Goal: Communication & Community: Answer question/provide support

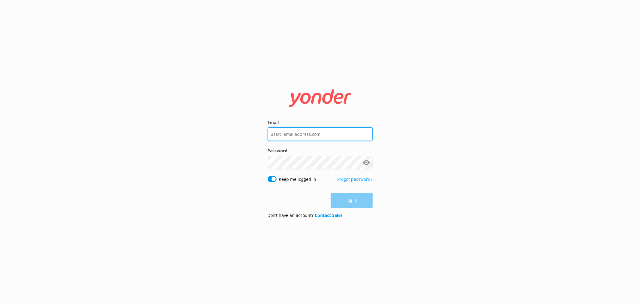
type input "[EMAIL_ADDRESS][DOMAIN_NAME]"
drag, startPoint x: 311, startPoint y: 197, endPoint x: 335, endPoint y: 199, distance: 23.9
click at [311, 197] on div "Log in" at bounding box center [320, 200] width 105 height 15
click at [344, 202] on button "Log in" at bounding box center [352, 200] width 42 height 15
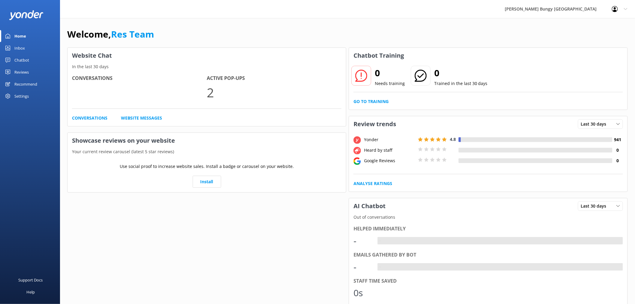
click at [24, 44] on div "Inbox" at bounding box center [19, 48] width 11 height 12
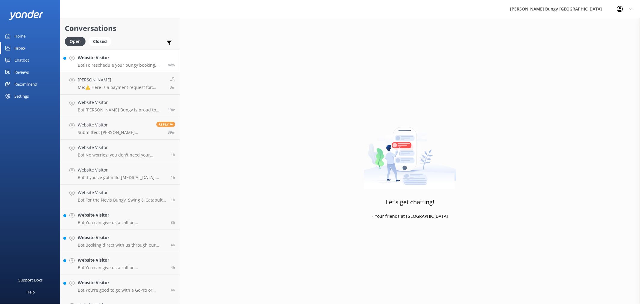
click at [79, 65] on p "Bot: To reschedule your bungy booking, give us a call at 0800 286 4958 or +64 3…" at bounding box center [121, 64] width 86 height 5
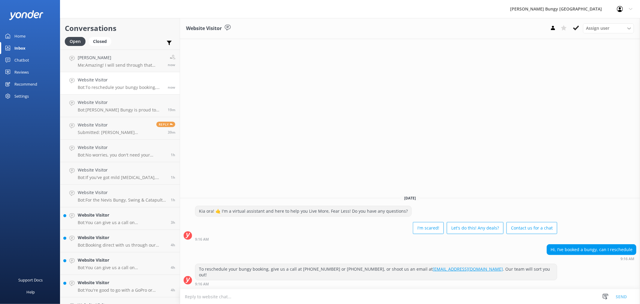
click at [502, 287] on div "To reschedule your bungy booking, give us a call at 0800 286 4958 or +64 3 450 …" at bounding box center [410, 276] width 460 height 25
click at [502, 294] on textarea at bounding box center [410, 296] width 460 height 15
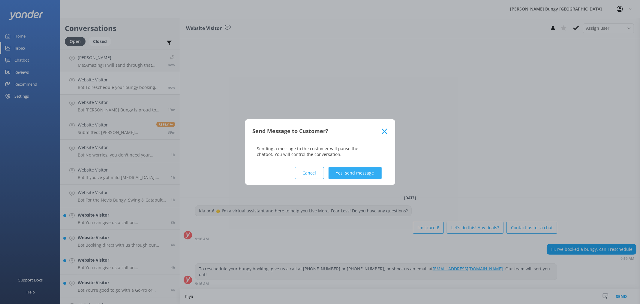
type textarea "hiya"
click at [361, 176] on button "Yes, send message" at bounding box center [355, 173] width 53 height 12
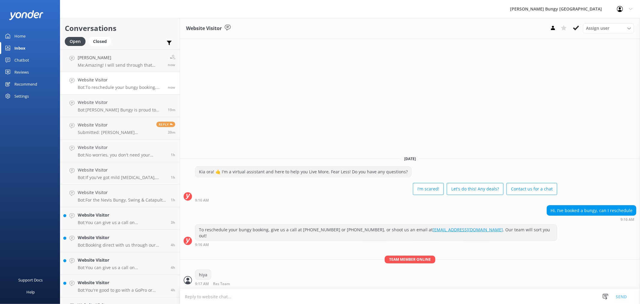
click at [353, 292] on textarea at bounding box center [410, 296] width 460 height 15
type textarea "how can we help>"
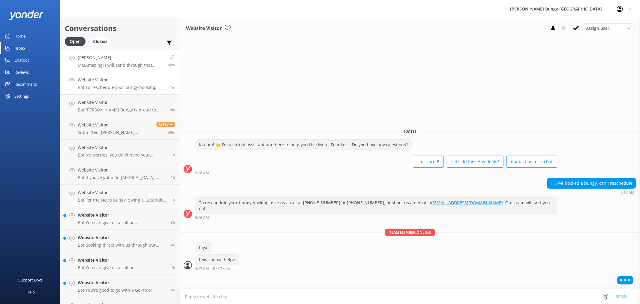
drag, startPoint x: 137, startPoint y: 59, endPoint x: 129, endPoint y: 59, distance: 8.1
click at [137, 59] on h4 "Richard Parkin" at bounding box center [121, 57] width 86 height 7
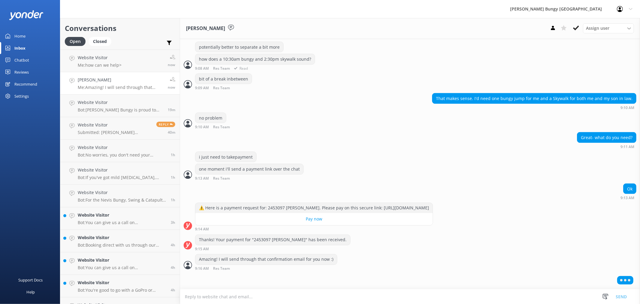
scroll to position [785, 0]
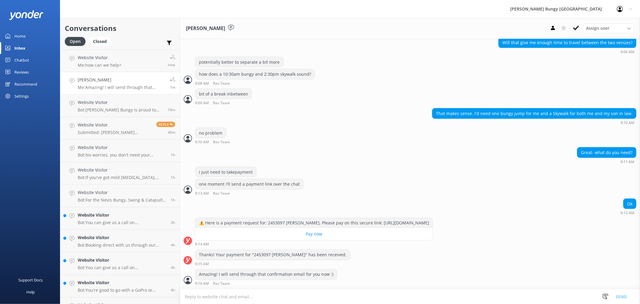
click at [127, 73] on link "Richard Parkin Me: Amazing! I will send through that confirmation email for you…" at bounding box center [119, 83] width 119 height 23
click at [131, 62] on link "Website Visitor Me: how can we help> now" at bounding box center [119, 61] width 119 height 23
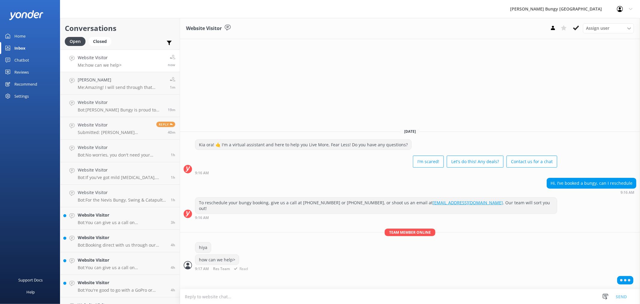
click at [227, 230] on p "Team member online" at bounding box center [410, 232] width 460 height 8
click at [367, 300] on textarea at bounding box center [410, 296] width 460 height 15
type textarea "can we grab your booking id?"
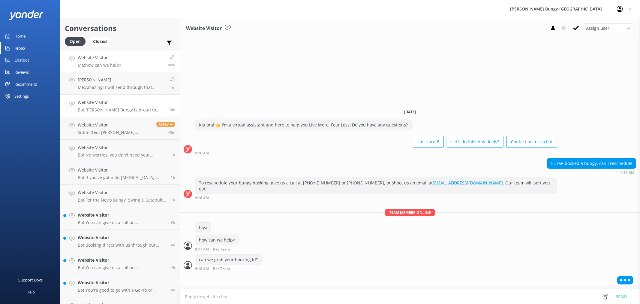
click at [118, 96] on link "Website Visitor Bot: AJ Hackett Bungy is proud to hold a proven safety record. …" at bounding box center [119, 106] width 119 height 23
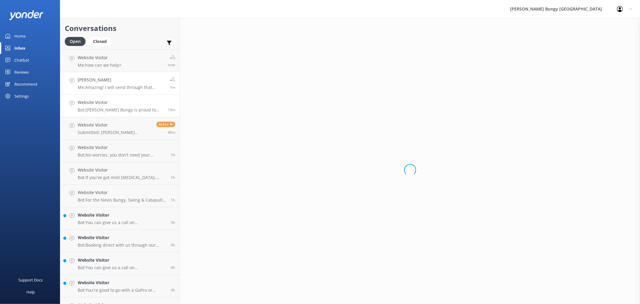
click at [122, 89] on p "Me: Amazing! I will send through that confirmation email for you now :)" at bounding box center [122, 87] width 88 height 5
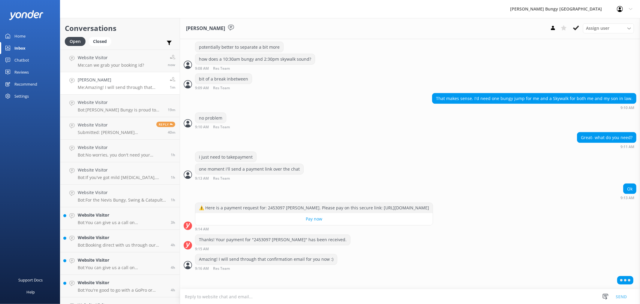
scroll to position [785, 0]
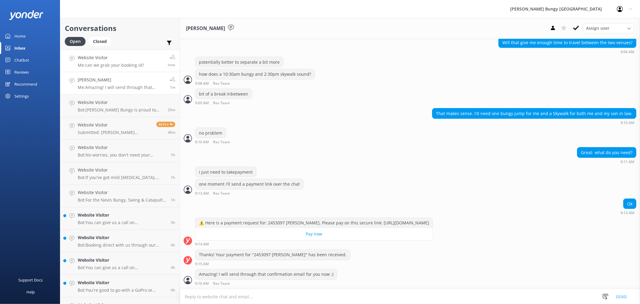
click at [107, 63] on p "Me: can we grab your booking id?" at bounding box center [111, 64] width 66 height 5
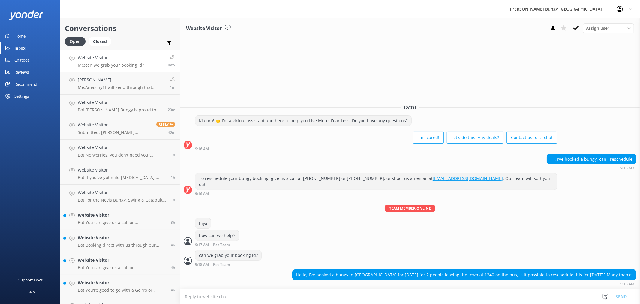
click at [367, 290] on textarea at bounding box center [410, 296] width 460 height 15
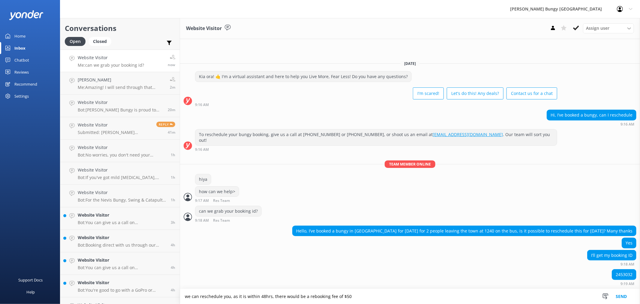
type textarea "we can reschedule you, as it is within 48hrs, there would be a rebooking fee of…"
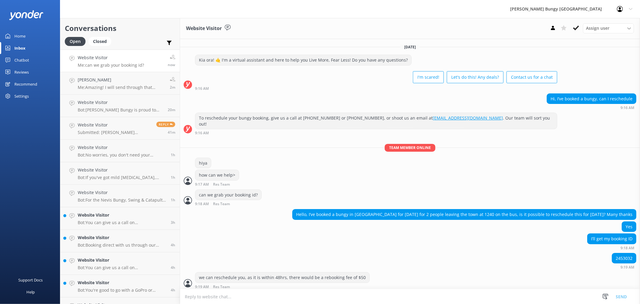
click at [367, 290] on textarea at bounding box center [410, 296] width 460 height 15
type textarea "would you like to go ahead?"
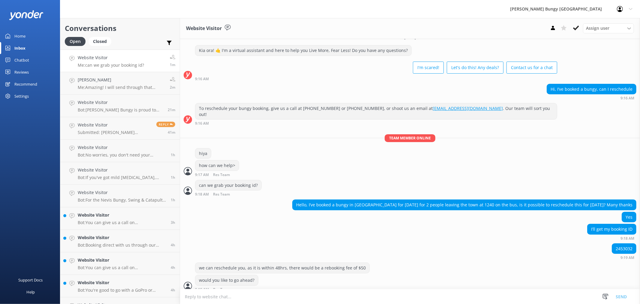
click at [613, 243] on div "2453032" at bounding box center [624, 248] width 24 height 10
click at [615, 243] on div "2453032" at bounding box center [624, 248] width 24 height 10
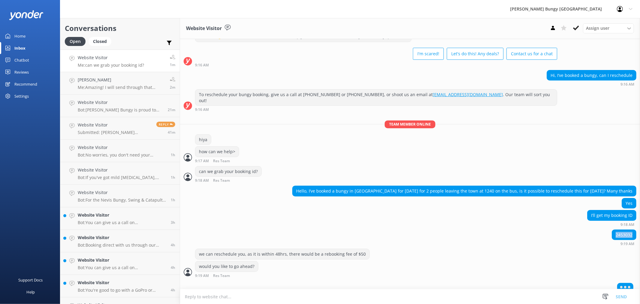
copy div "2453032"
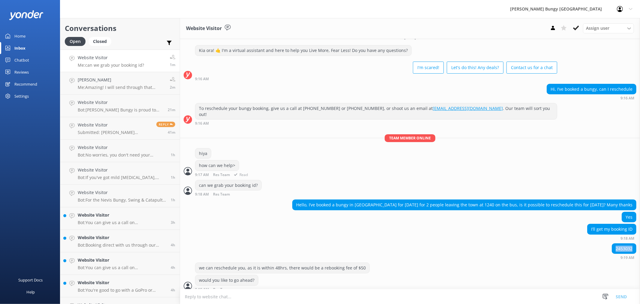
scroll to position [29, 0]
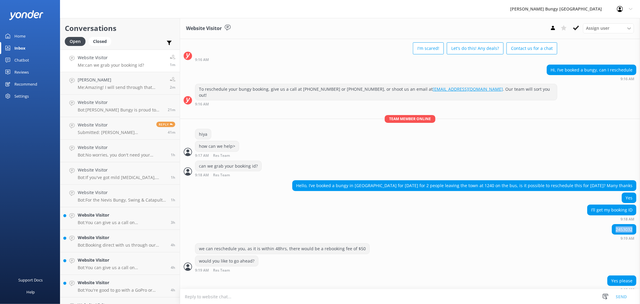
click at [613, 224] on div "2453032" at bounding box center [624, 229] width 24 height 10
copy div "2453032"
click at [537, 300] on textarea at bounding box center [410, 296] width 460 height 15
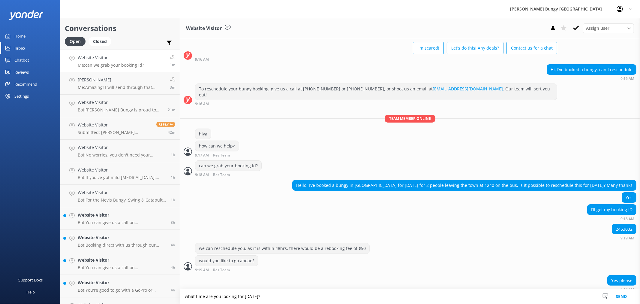
type textarea "what time are you looking for tomorrow?"
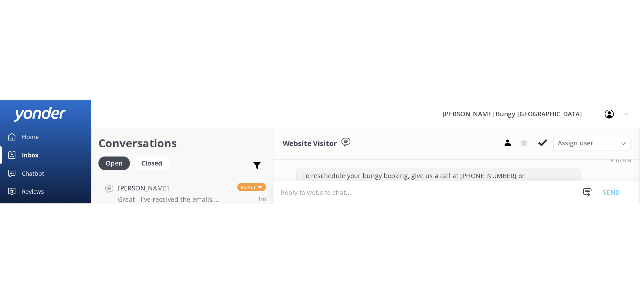
scroll to position [68, 0]
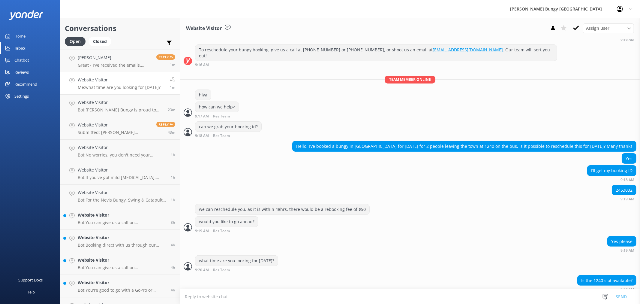
click at [420, 294] on textarea at bounding box center [410, 296] width 460 height 15
type textarea "yep, that would be a 12:10pm check in"
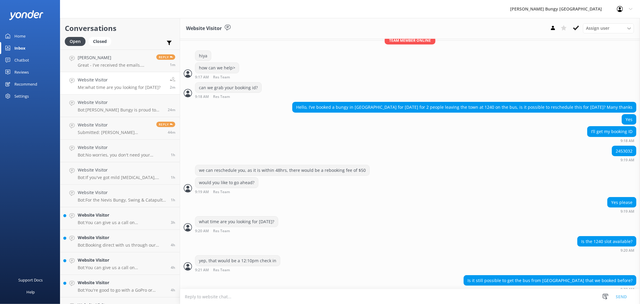
scroll to position [121, 0]
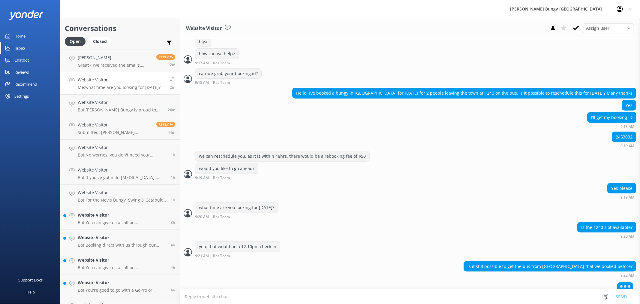
click at [551, 292] on textarea at bounding box center [410, 296] width 460 height 15
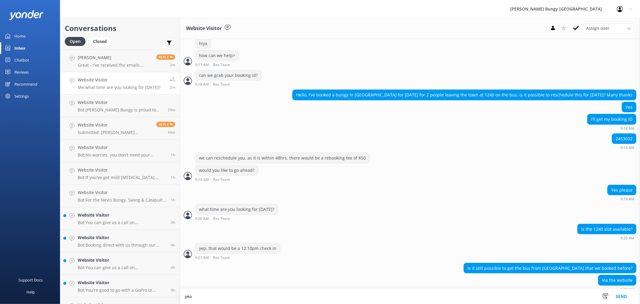
scroll to position [120, 0]
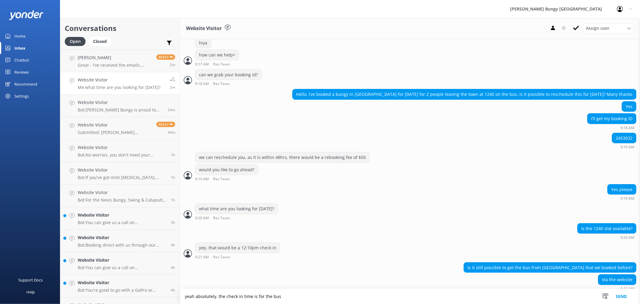
type textarea "yeah absolutely. the check in time is for the bus"
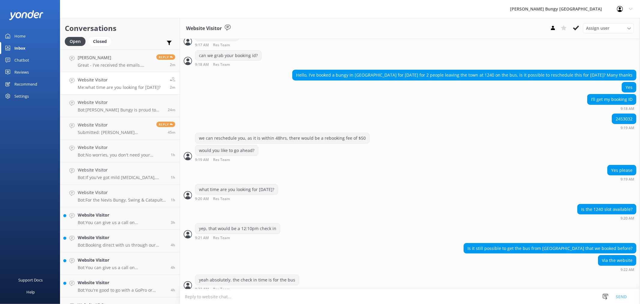
scroll to position [158, 0]
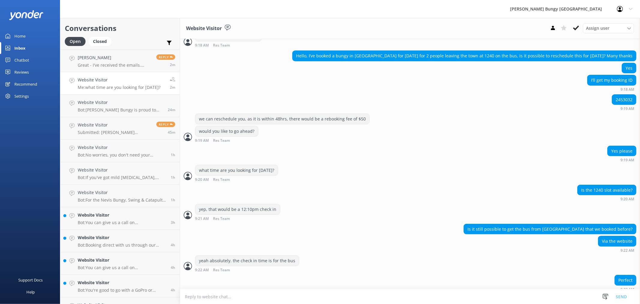
click at [277, 292] on textarea at bounding box center [410, 296] width 460 height 15
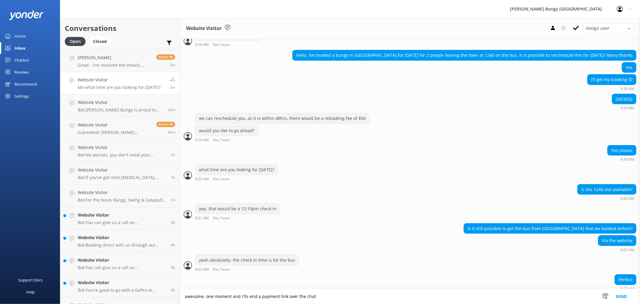
click at [247, 296] on textarea "awesome, one moment and i'lls end a payment link over the chat" at bounding box center [410, 296] width 460 height 15
click at [314, 293] on textarea "awesome, one moment and i'll send a payment link over the chat" at bounding box center [410, 296] width 460 height 15
type textarea "awesome, one moment and i'll send a payment link over the chat"
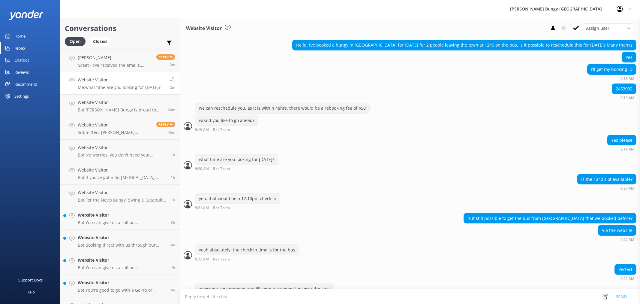
scroll to position [178, 0]
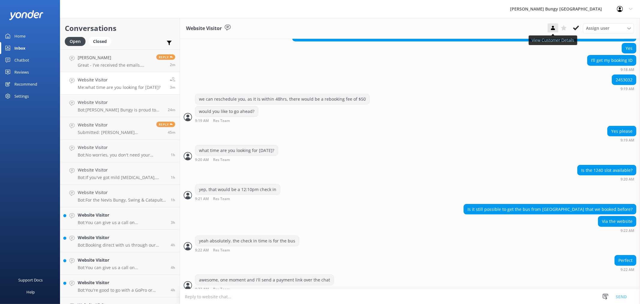
click at [552, 28] on icon at bounding box center [553, 28] width 6 height 6
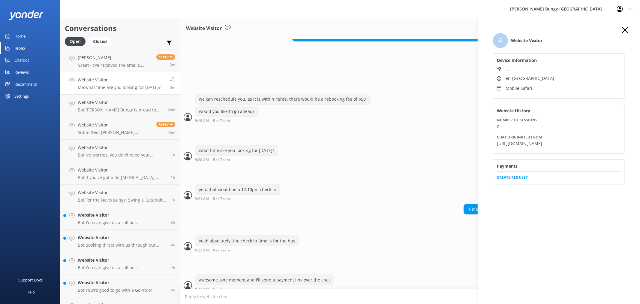
scroll to position [193, 0]
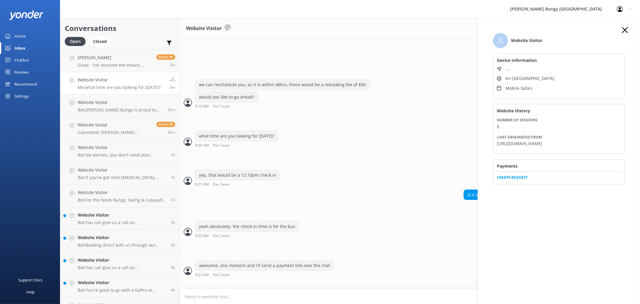
click at [512, 180] on span "Create Request" at bounding box center [559, 175] width 124 height 9
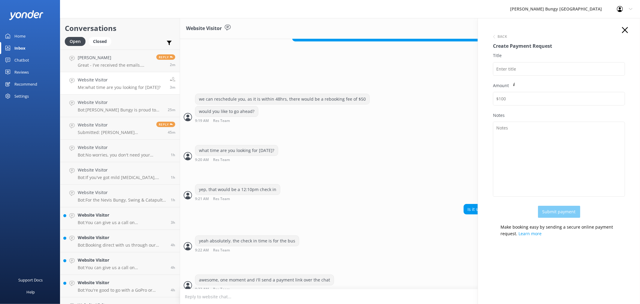
scroll to position [198, 0]
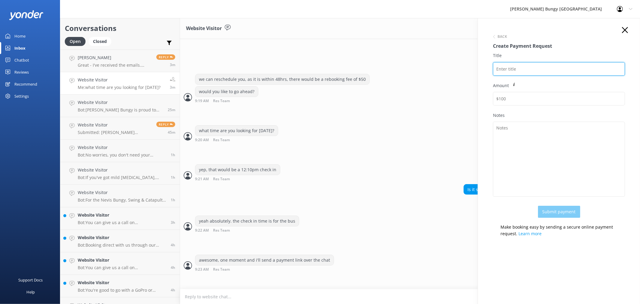
click at [521, 68] on input "Title" at bounding box center [559, 69] width 132 height 14
paste input "2453032"
click at [535, 66] on input "2453032" at bounding box center [559, 69] width 132 height 14
paste input "Chantelle Mc eldowney"
drag, startPoint x: 581, startPoint y: 65, endPoint x: 422, endPoint y: 51, distance: 160.0
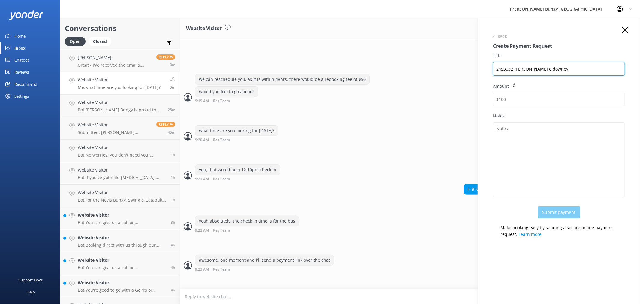
click at [422, 51] on div "Conversations Open Closed Important Assigned to me Unassigned Richard Parkin Gr…" at bounding box center [350, 161] width 580 height 286
type input "2453032 Chantelle Mc eldowney"
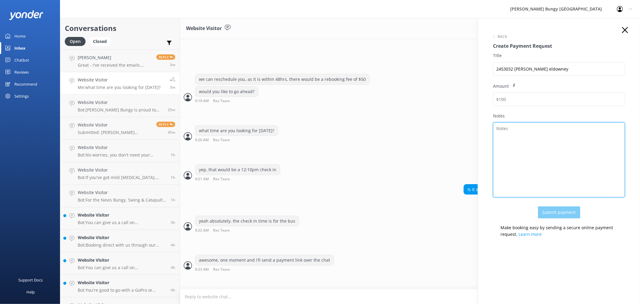
click at [555, 154] on textarea "Notes" at bounding box center [559, 159] width 132 height 75
paste textarea "2453032 Chantelle Mc eldowney"
type textarea "2453032 Chantelle Mc eldowney"
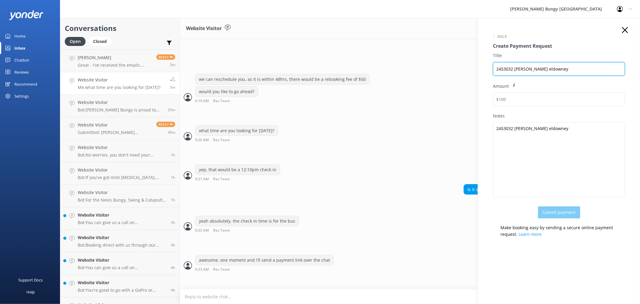
click at [581, 67] on input "2453032 Chantelle Mc eldowney" at bounding box center [559, 69] width 132 height 14
type input "2453032 Chantelle Mc eldowney rebooking"
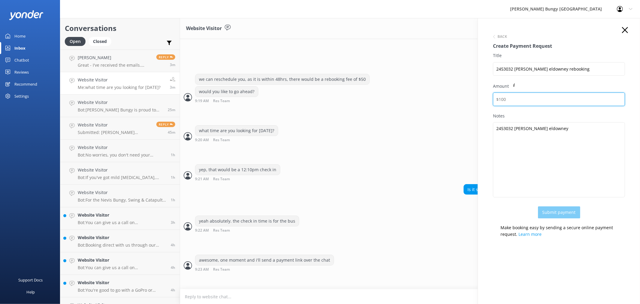
click at [551, 98] on input "Amount" at bounding box center [559, 99] width 132 height 14
type input "50"
click button "Back" at bounding box center [500, 37] width 14 height 4
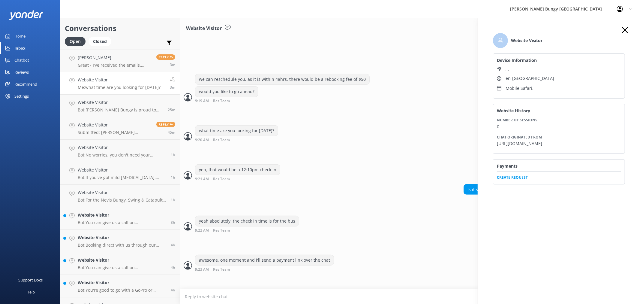
click at [518, 180] on span "Create Request" at bounding box center [559, 175] width 124 height 9
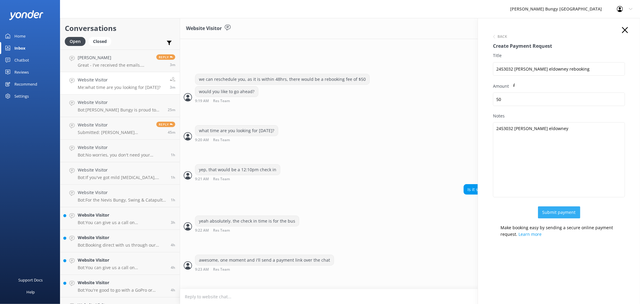
click at [556, 212] on button "Submit payment" at bounding box center [559, 212] width 42 height 12
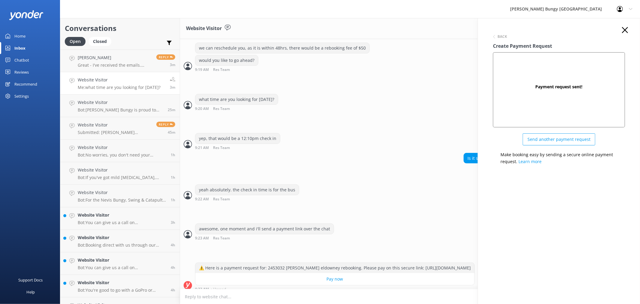
click at [625, 29] on use "button" at bounding box center [625, 30] width 6 height 6
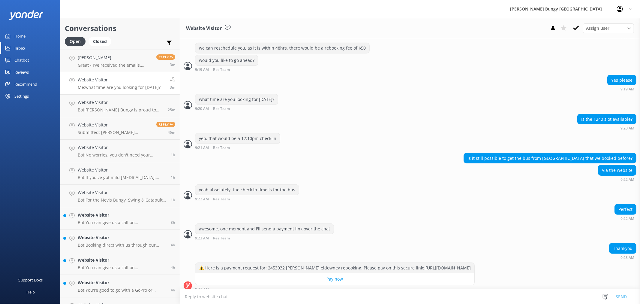
scroll to position [230, 0]
click at [462, 291] on textarea at bounding box center [410, 296] width 460 height 15
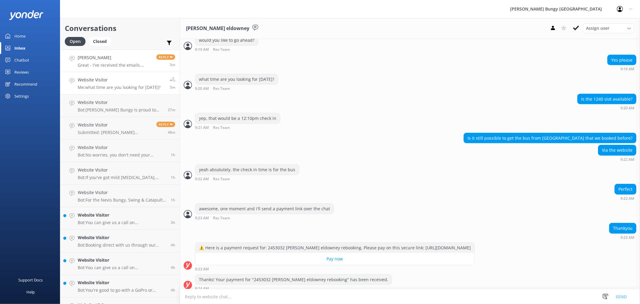
click at [102, 60] on h4 "Richard Parkin" at bounding box center [115, 57] width 74 height 7
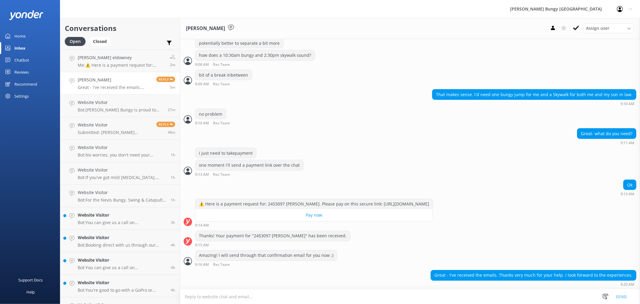
scroll to position [805, 0]
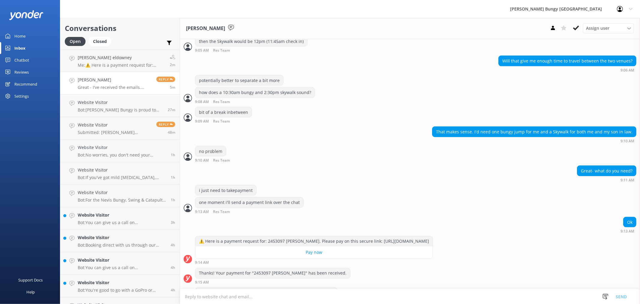
scroll to position [805, 0]
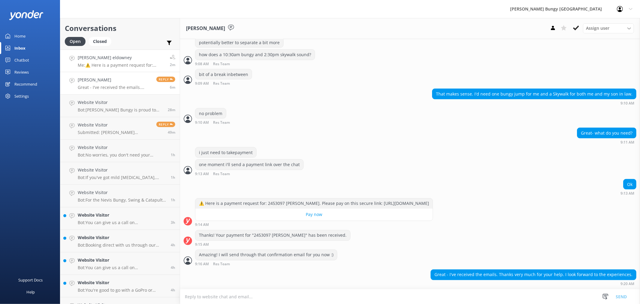
click at [122, 67] on p "Me: ⚠️ Here is a payment request for: 2453032 Chantelle Mc eldowney rebooking. …" at bounding box center [122, 64] width 88 height 5
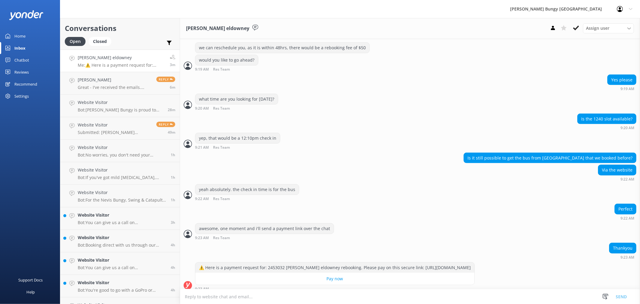
scroll to position [249, 0]
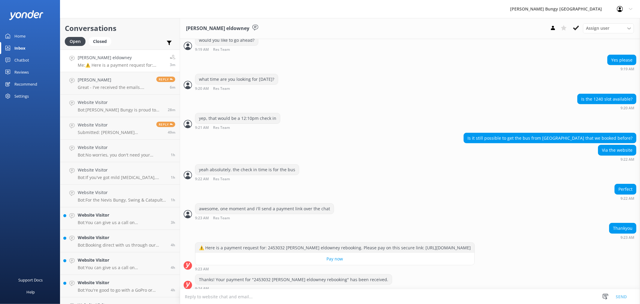
click at [200, 295] on textarea at bounding box center [410, 296] width 460 height 15
type textarea "nice, all sent out :)"
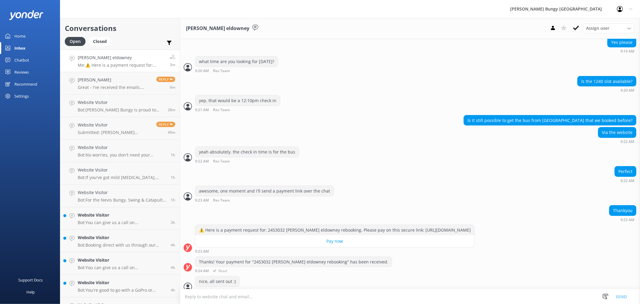
scroll to position [269, 0]
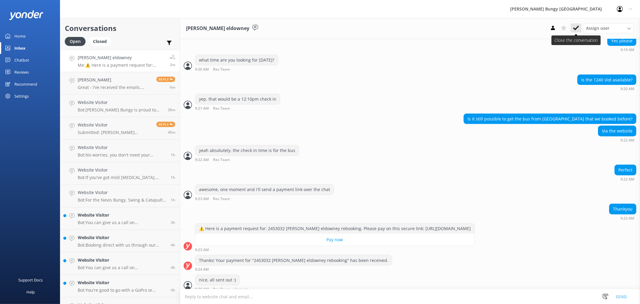
click at [578, 28] on icon at bounding box center [576, 28] width 6 height 6
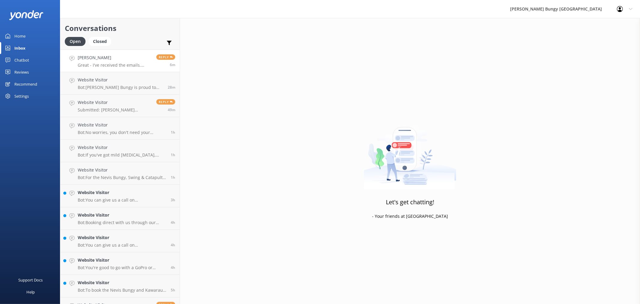
click at [146, 69] on link "Richard Parkin Great - I've received the emails. Thanks very much for your help…" at bounding box center [119, 61] width 119 height 23
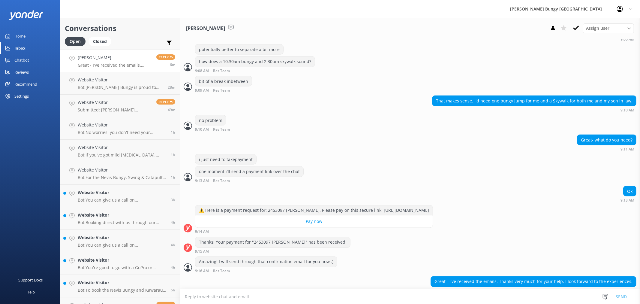
scroll to position [805, 0]
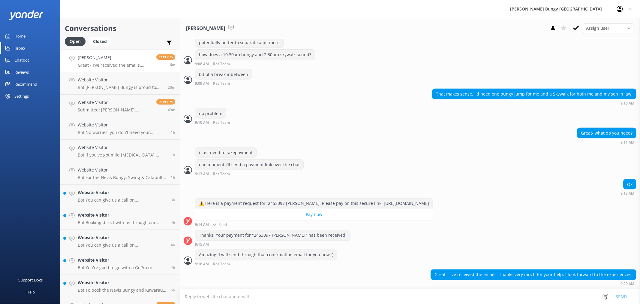
click at [278, 202] on div "⚠️ Here is a payment request for: 2453097 Richard Parkin. Please pay on this se…" at bounding box center [313, 203] width 237 height 10
copy div "2453097"
click at [583, 27] on div "Assign user Mike Voyce Michelle Gillard Tech Admin Dan Waugh Res Team Alanna He…" at bounding box center [591, 28] width 86 height 10
click at [579, 29] on icon at bounding box center [576, 28] width 6 height 6
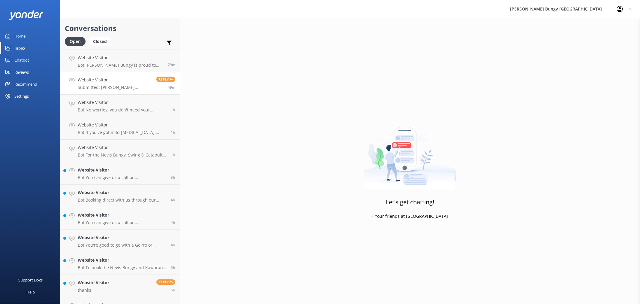
click at [153, 73] on link "Website Visitor Submitted: Jackson jacksonb397@hotmail.com +61 411167447 What t…" at bounding box center [119, 83] width 119 height 23
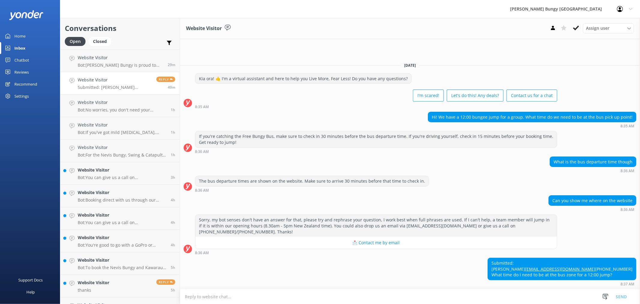
click at [456, 293] on textarea at bounding box center [410, 296] width 460 height 15
click at [550, 27] on icon at bounding box center [553, 28] width 6 height 6
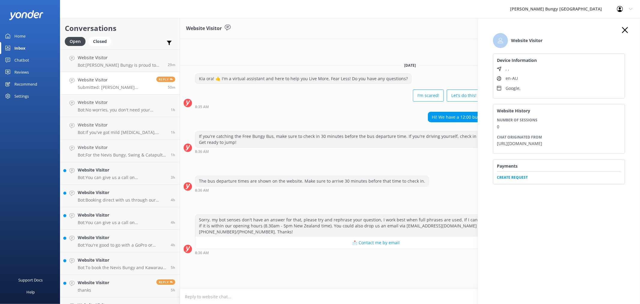
click at [622, 31] on div "Website Visitor Device Information , , en-AU Google , Website History Number of…" at bounding box center [559, 111] width 144 height 169
click at [629, 28] on div "Website Visitor Device Information , , en-AU Google , Website History Number of…" at bounding box center [559, 111] width 144 height 169
click at [623, 29] on icon "button" at bounding box center [625, 30] width 6 height 6
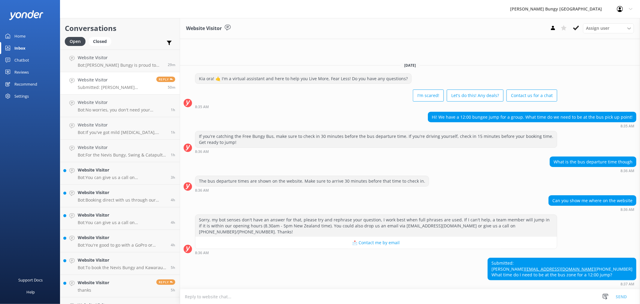
click at [408, 290] on textarea at bounding box center [410, 296] width 460 height 15
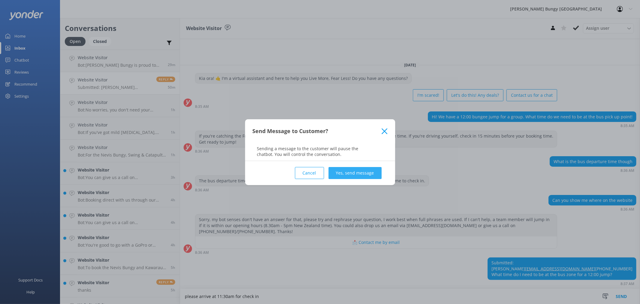
type textarea "please arrive at 11:30am for check in"
click at [352, 175] on button "Yes, send message" at bounding box center [355, 173] width 53 height 12
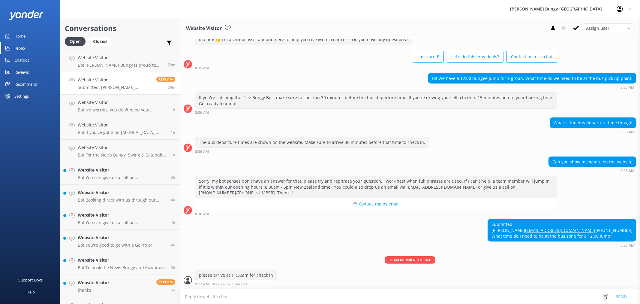
scroll to position [26, 0]
click at [318, 295] on textarea at bounding box center [410, 296] width 460 height 15
type textarea "it will be on [STREET_ADDRESS] (the [GEOGRAPHIC_DATA])"
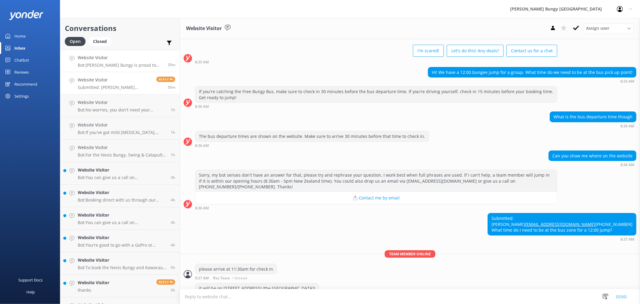
scroll to position [46, 0]
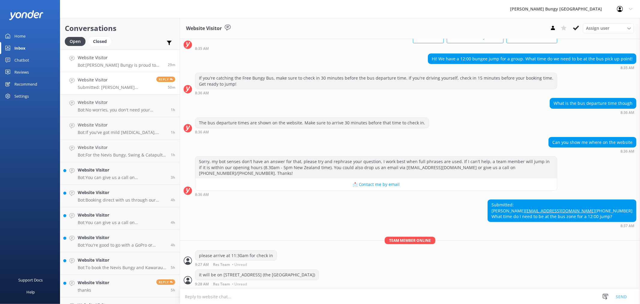
click at [152, 71] on link "Website Visitor Bot: AJ Hackett Bungy is proud to hold a proven safety record. …" at bounding box center [119, 61] width 119 height 23
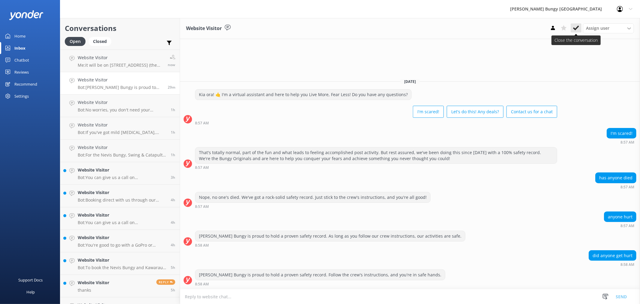
click at [578, 26] on use at bounding box center [576, 28] width 6 height 5
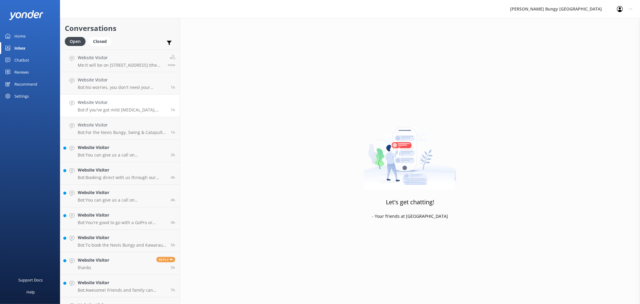
click at [148, 108] on p "Bot: If you've got mild asthma, you're generally good to go for the Nevis Bungy…" at bounding box center [122, 109] width 89 height 5
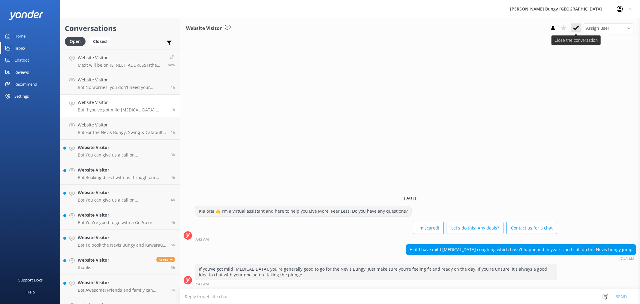
click at [578, 30] on icon at bounding box center [576, 28] width 6 height 6
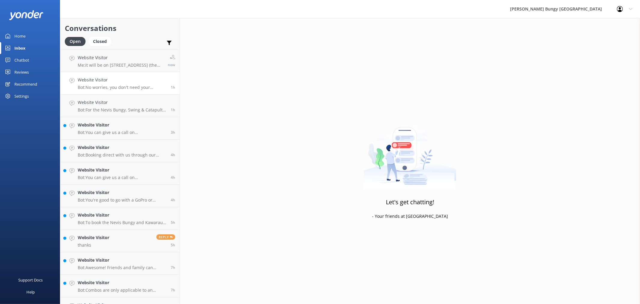
click at [114, 88] on p "Bot: No worries, you don't need your confirmation for check-in. But if you want…" at bounding box center [122, 87] width 89 height 5
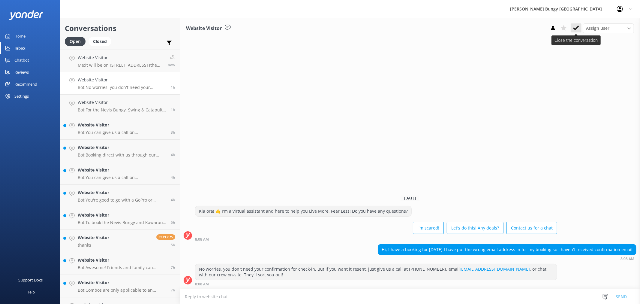
click at [578, 30] on icon at bounding box center [576, 28] width 6 height 6
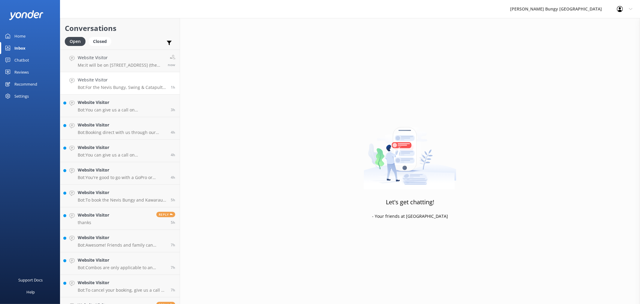
click at [124, 92] on link "Website Visitor Bot: For the Nevis Bungy, Swing & Catapult, check in at the Sta…" at bounding box center [119, 83] width 119 height 23
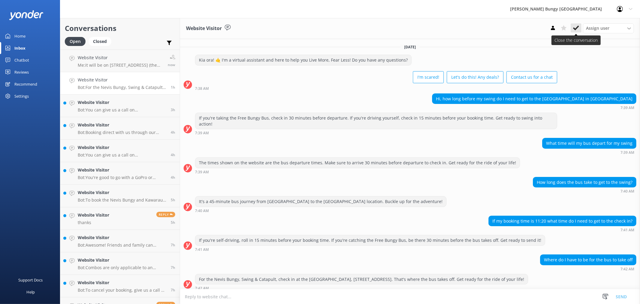
click at [574, 28] on icon at bounding box center [576, 28] width 6 height 6
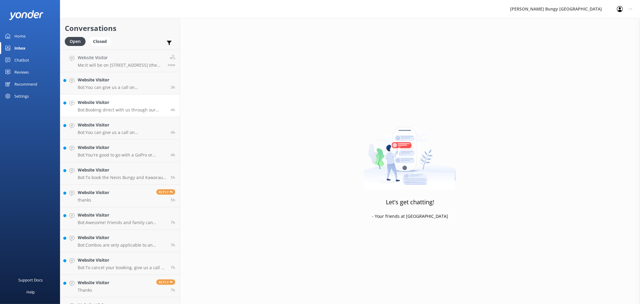
click at [139, 99] on h4 "Website Visitor" at bounding box center [122, 102] width 89 height 7
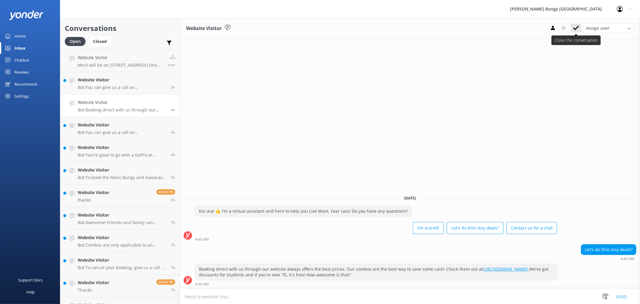
click at [572, 29] on button at bounding box center [576, 27] width 11 height 9
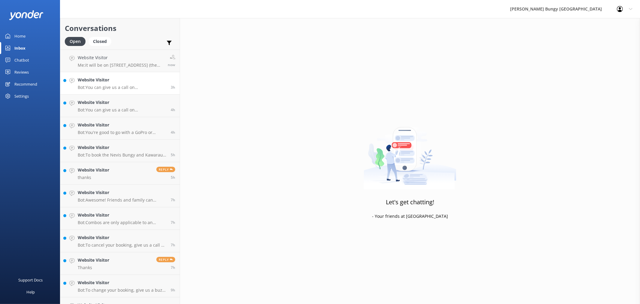
click at [151, 87] on p "Bot: You can give us a call on 0800 286 4958 or +64 3 450 1300 to chat with a c…" at bounding box center [122, 87] width 89 height 5
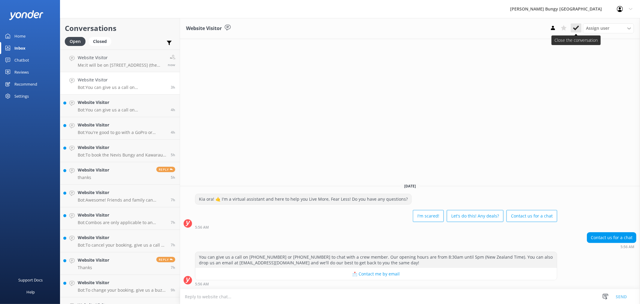
click at [580, 28] on button at bounding box center [576, 27] width 11 height 9
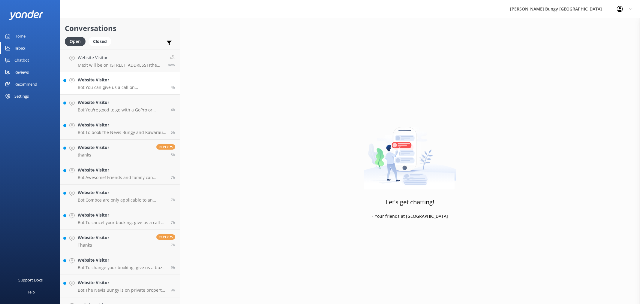
click at [160, 94] on link "Website Visitor Bot: You can give us a call on 0800 286 4958 or +64 3 450 1300 …" at bounding box center [119, 83] width 119 height 23
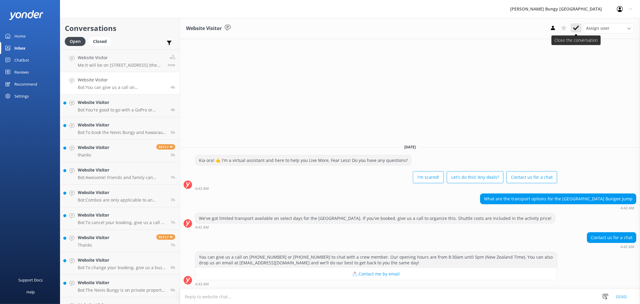
click at [577, 29] on icon at bounding box center [576, 28] width 6 height 6
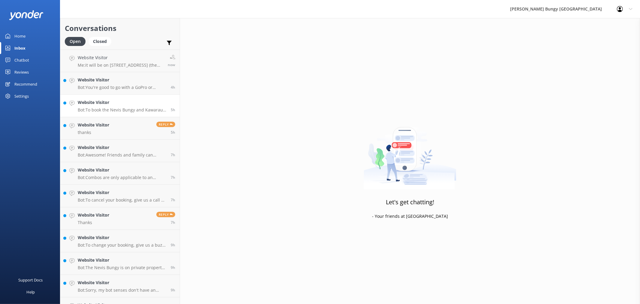
click at [126, 104] on h4 "Website Visitor" at bounding box center [122, 102] width 89 height 7
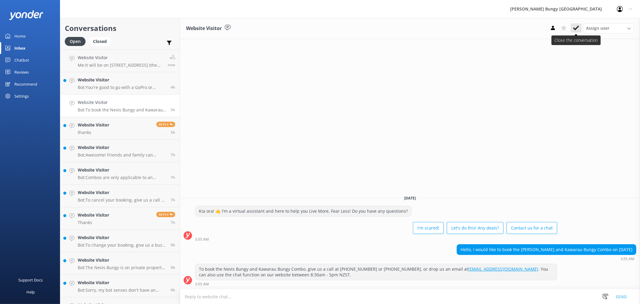
click at [577, 28] on use at bounding box center [576, 28] width 6 height 5
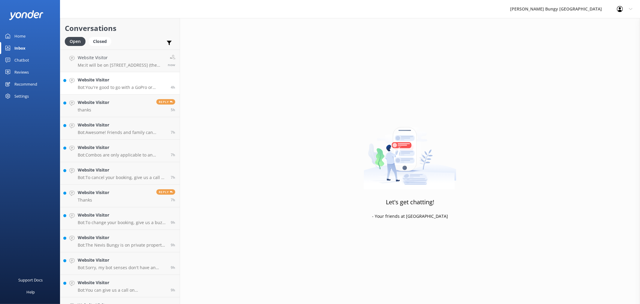
click at [130, 86] on p "Bot: You're good to go with a GoPro or similar action camera on our Taupo and Q…" at bounding box center [122, 87] width 89 height 5
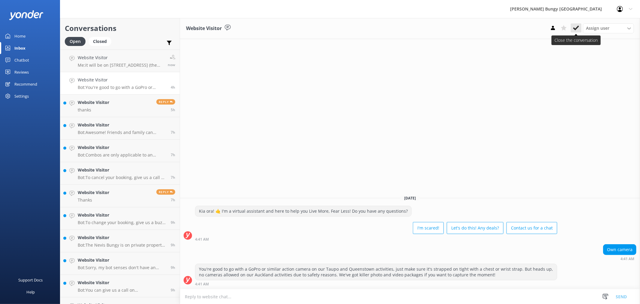
click at [575, 27] on icon at bounding box center [576, 28] width 6 height 6
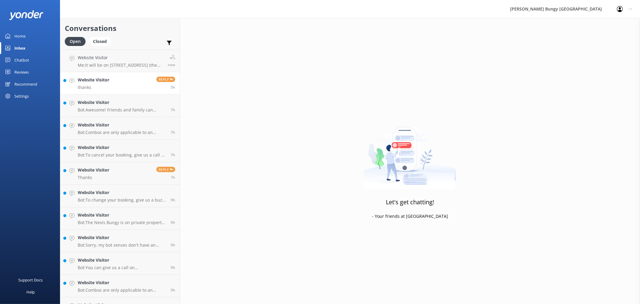
click at [124, 84] on link "Website Visitor thanks Reply 5h" at bounding box center [119, 83] width 119 height 23
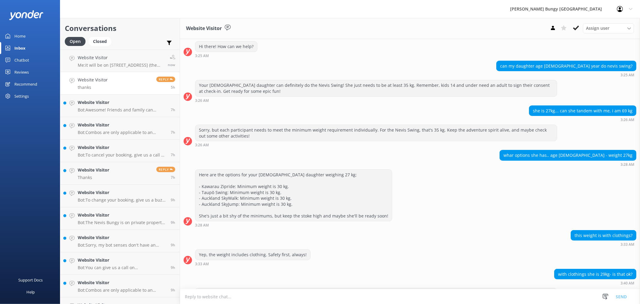
scroll to position [172, 0]
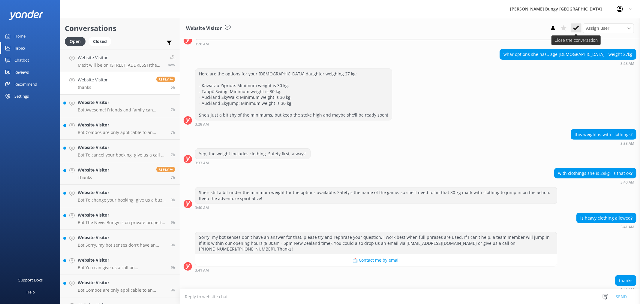
click at [577, 26] on use at bounding box center [576, 28] width 6 height 5
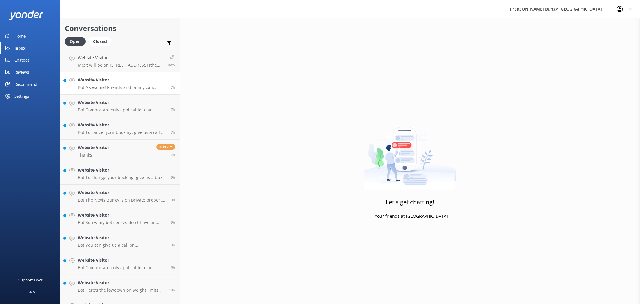
click at [127, 93] on link "Website Visitor Bot: Awesome! Friends and family can definitely come and watch …" at bounding box center [119, 83] width 119 height 23
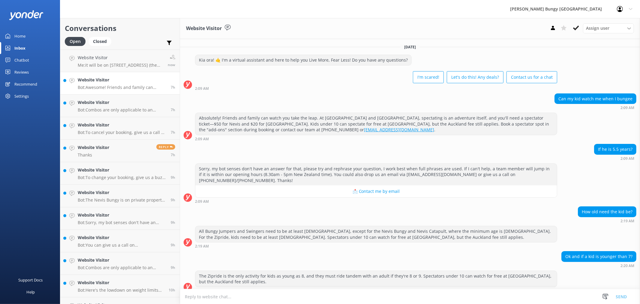
scroll to position [46, 0]
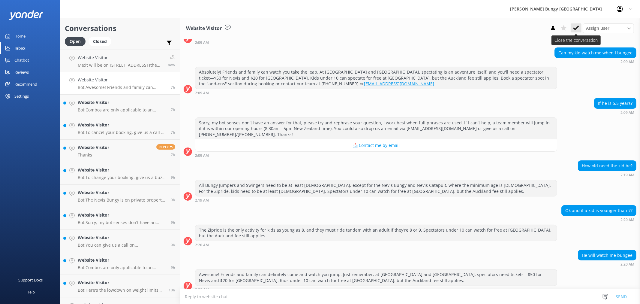
click at [575, 29] on use at bounding box center [576, 28] width 6 height 5
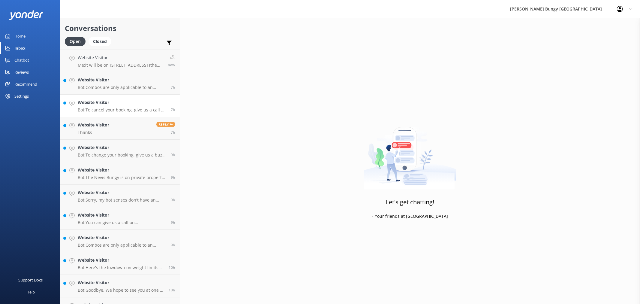
click at [115, 106] on div "Website Visitor Bot: To cancel your booking, give us a call at 0800 286 4958 or…" at bounding box center [122, 105] width 89 height 13
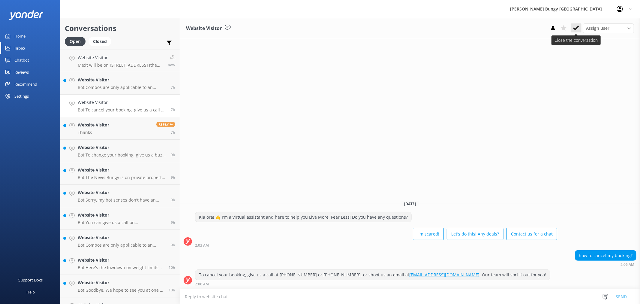
click at [581, 29] on button at bounding box center [576, 27] width 11 height 9
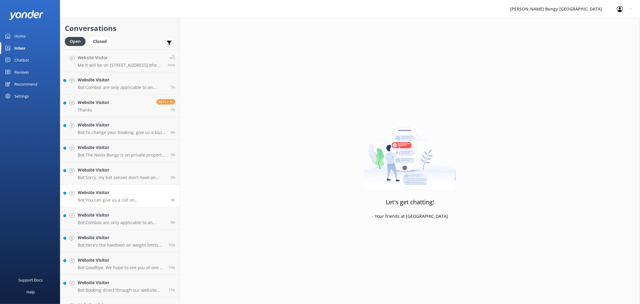
click at [157, 187] on link "Website Visitor Bot: You can give us a call on 0800 286 4958 or +64 3 450 1300 …" at bounding box center [119, 196] width 119 height 23
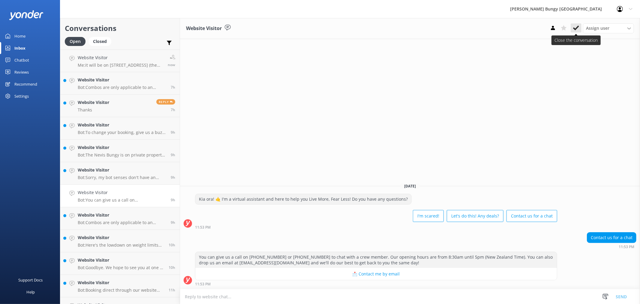
click at [573, 26] on icon at bounding box center [576, 28] width 6 height 6
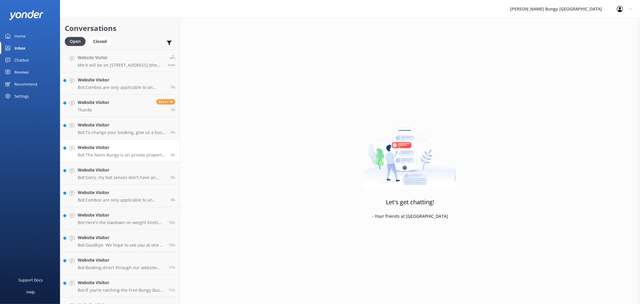
click at [116, 152] on div "Website Visitor Bot: The Nevis Bungy is on private property, so you can't drive…" at bounding box center [122, 150] width 89 height 13
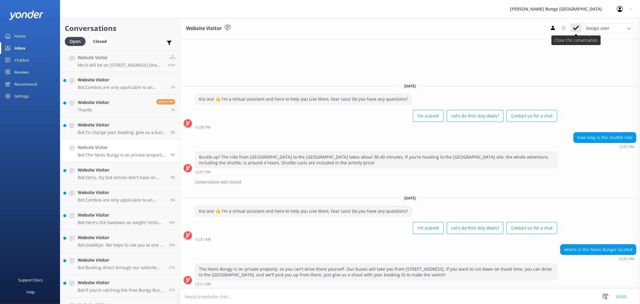
click at [575, 31] on button at bounding box center [576, 27] width 11 height 9
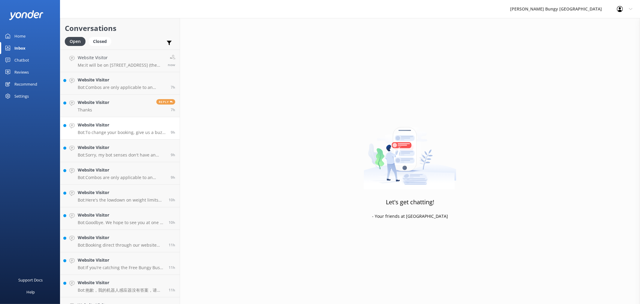
click at [121, 137] on link "Website Visitor Bot: To change your booking, give us a buzz on 0800 286 4958 or…" at bounding box center [119, 128] width 119 height 23
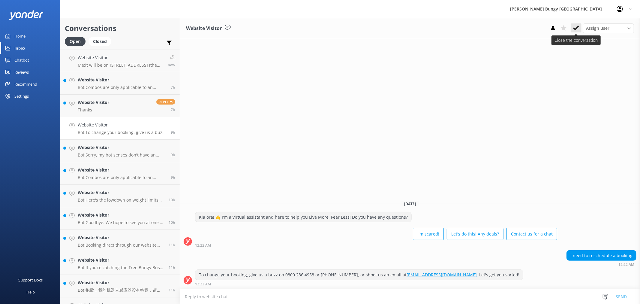
click at [572, 28] on button at bounding box center [576, 27] width 11 height 9
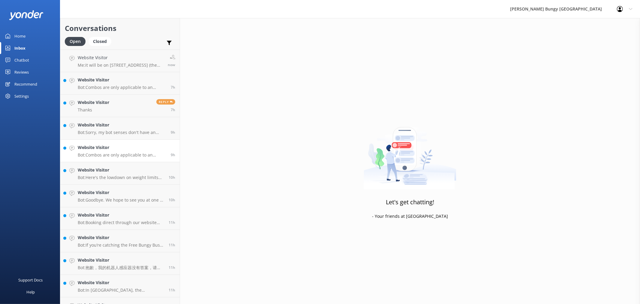
click at [110, 155] on p "Bot: Combos are only applicable to an individual and can't be shared between mo…" at bounding box center [122, 154] width 89 height 5
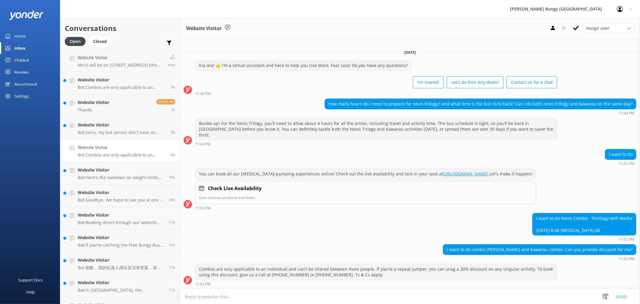
scroll to position [1, 0]
click at [572, 24] on button at bounding box center [576, 27] width 11 height 9
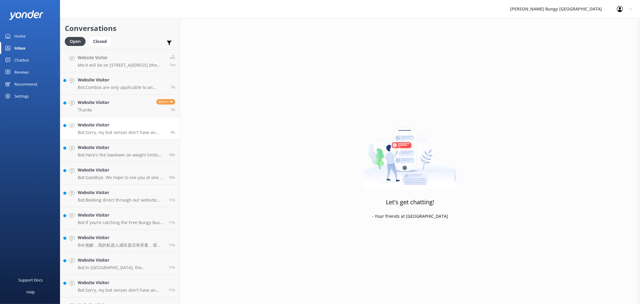
click at [95, 138] on link "Website Visitor Bot: Sorry, my bot senses don't have an answer for that, please…" at bounding box center [119, 128] width 119 height 23
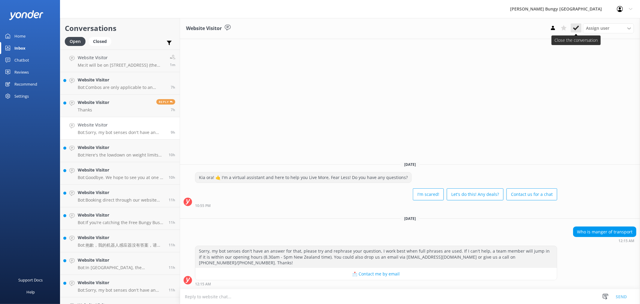
click at [574, 29] on icon at bounding box center [576, 28] width 6 height 6
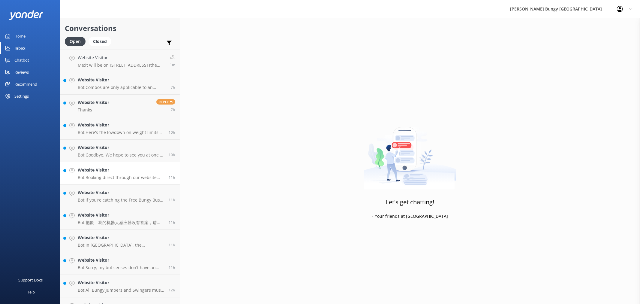
click at [143, 165] on link "Website Visitor Bot: Booking direct through our website always gives you the be…" at bounding box center [119, 173] width 119 height 23
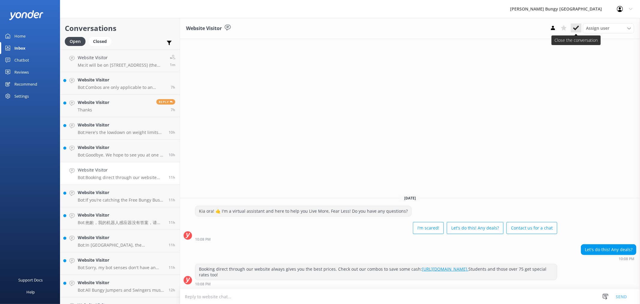
click at [578, 29] on icon at bounding box center [576, 28] width 6 height 6
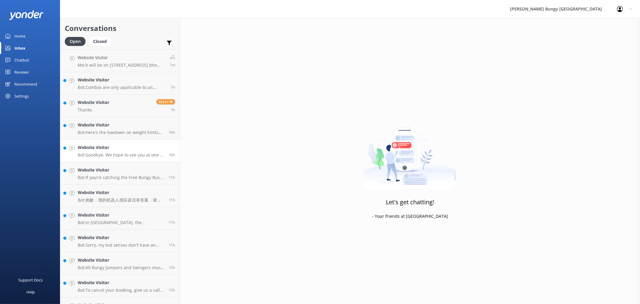
click at [138, 160] on link "Website Visitor Bot: Goodbye. We hope to see you at one of our AJ Hackett locat…" at bounding box center [119, 151] width 119 height 23
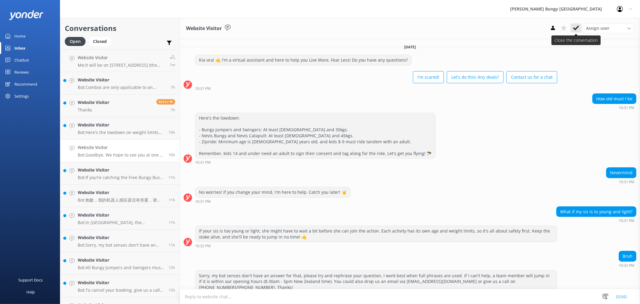
click at [576, 25] on icon at bounding box center [576, 28] width 6 height 6
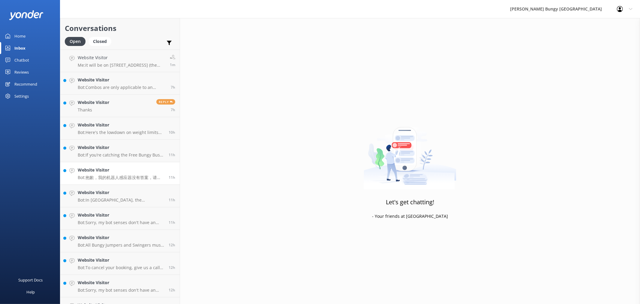
click at [107, 164] on link "Website Visitor Bot: 抱歉，我的机器人感应器没有答案，请尝试重新表述您的问题，我在完整的短语中工作得最好。如果我帮不上忙，团队成员会在我们…" at bounding box center [119, 173] width 119 height 23
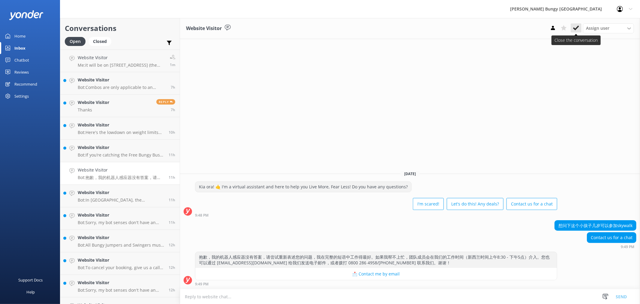
click at [571, 27] on button at bounding box center [576, 27] width 11 height 9
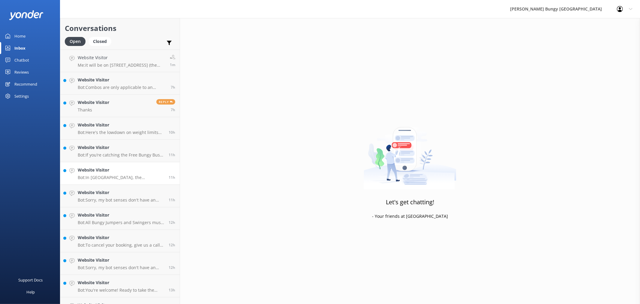
click at [148, 164] on link "Website Visitor Bot: In Queenstown, the Kawarau Bridge Bungy jump happens at 16…" at bounding box center [119, 173] width 119 height 23
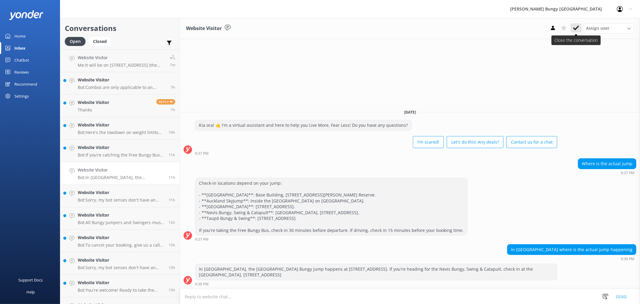
click at [581, 27] on button at bounding box center [576, 27] width 11 height 9
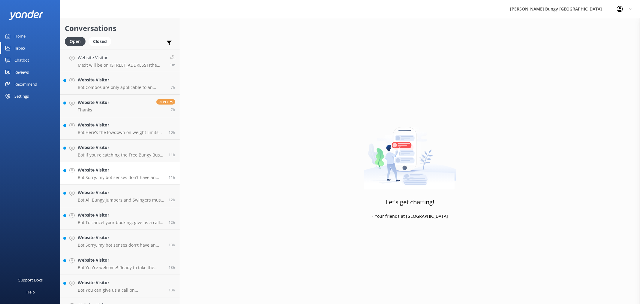
click at [149, 162] on link "Website Visitor Bot: Sorry, my bot senses don't have an answer for that, please…" at bounding box center [119, 173] width 119 height 23
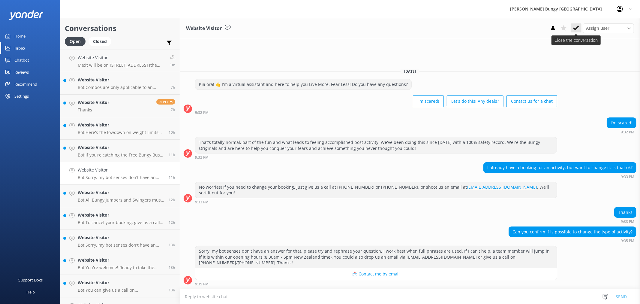
click at [579, 29] on icon at bounding box center [576, 28] width 6 height 6
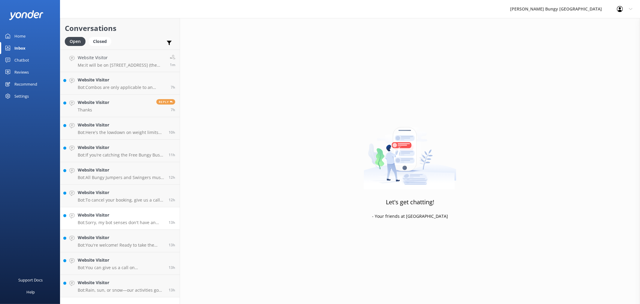
click at [154, 222] on p "Bot: Sorry, my bot senses don't have an answer for that, please try and rephras…" at bounding box center [121, 222] width 86 height 5
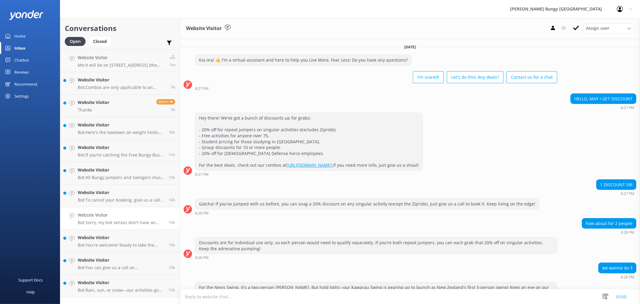
scroll to position [75, 0]
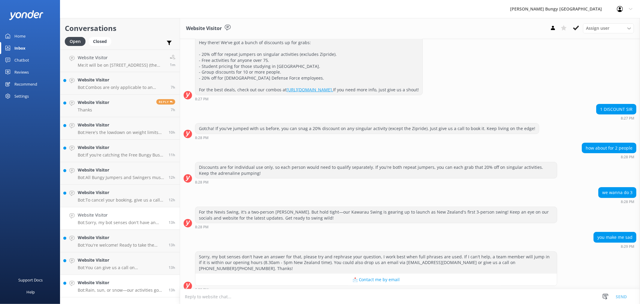
click at [98, 276] on link "Website Visitor Bot: Rain, sun, or snow—our activities go ahead in most weather…" at bounding box center [119, 286] width 119 height 23
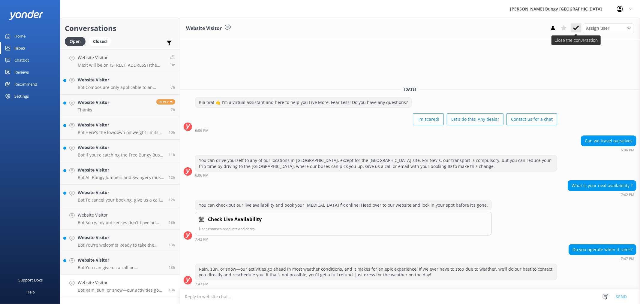
click at [576, 26] on icon at bounding box center [576, 28] width 6 height 6
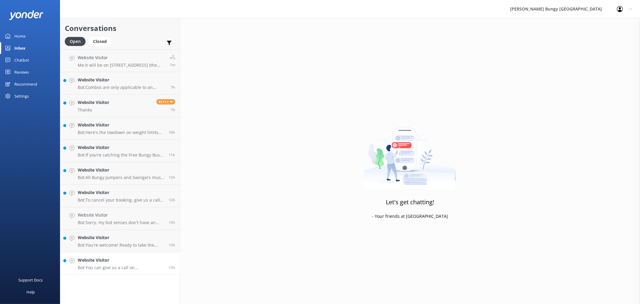
click at [143, 263] on div "Website Visitor Bot: You can give us a call on 0800 286 4958 or +64 3 450 1300 …" at bounding box center [121, 263] width 86 height 13
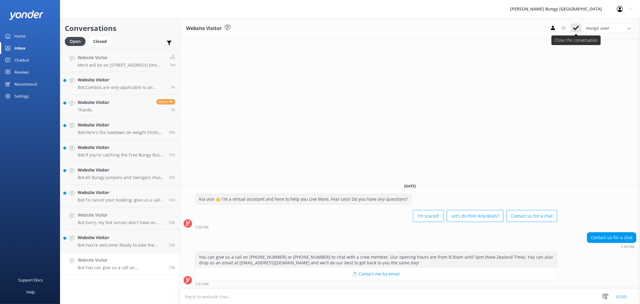
click at [579, 25] on icon at bounding box center [576, 28] width 6 height 6
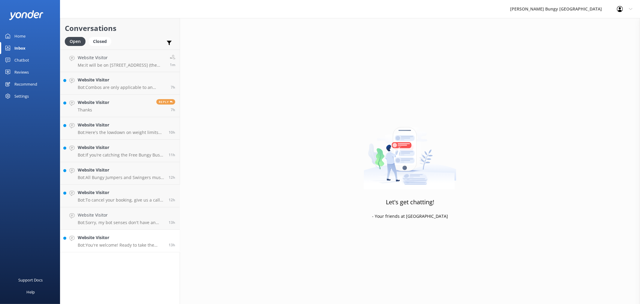
click at [158, 241] on div "Website Visitor Bot: You're welcome! Ready to take the plunge? 🤘" at bounding box center [121, 240] width 86 height 13
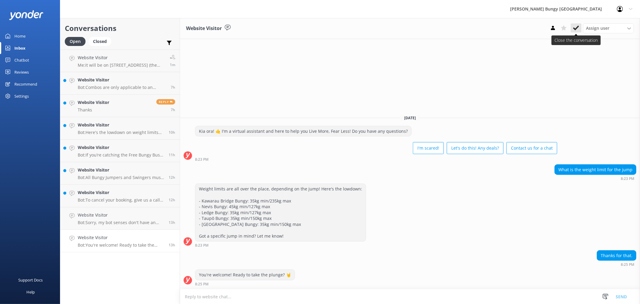
click at [574, 27] on icon at bounding box center [576, 28] width 6 height 6
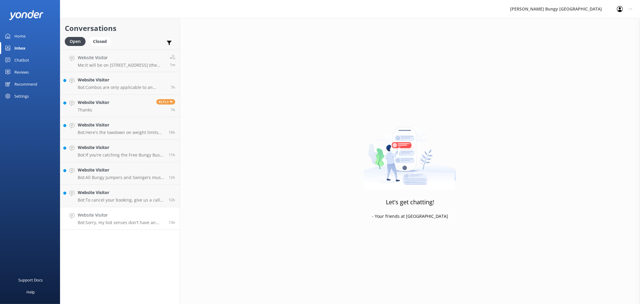
click at [125, 208] on link "Website Visitor Bot: Sorry, my bot senses don't have an answer for that, please…" at bounding box center [119, 218] width 119 height 23
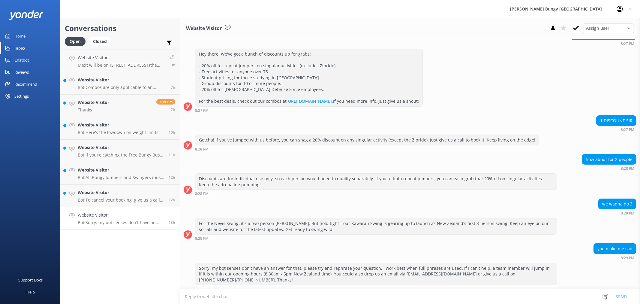
scroll to position [75, 0]
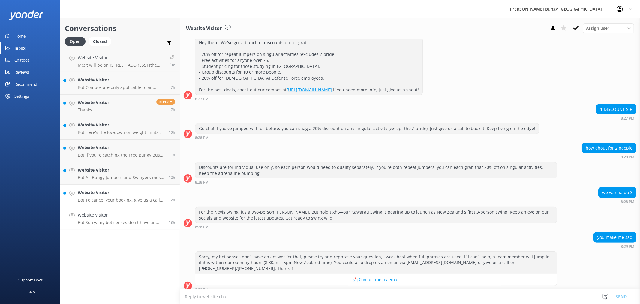
click at [115, 203] on link "Website Visitor Bot: To cancel your booking, give us a call at 0800 286 4958 or…" at bounding box center [119, 196] width 119 height 23
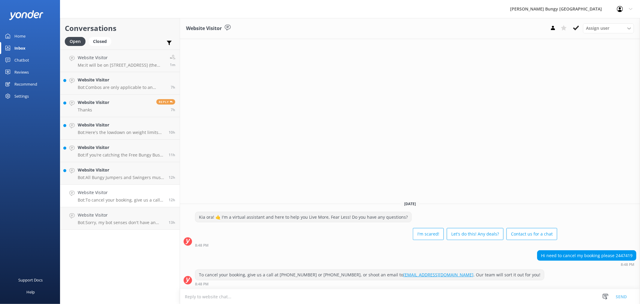
click at [621, 251] on div "Hi need to cancel my booking please 2447419" at bounding box center [587, 255] width 99 height 10
click at [621, 256] on div "Hi need to cancel my booking please 2447419" at bounding box center [587, 255] width 99 height 10
copy div "2447419"
click at [580, 29] on button at bounding box center [576, 27] width 11 height 9
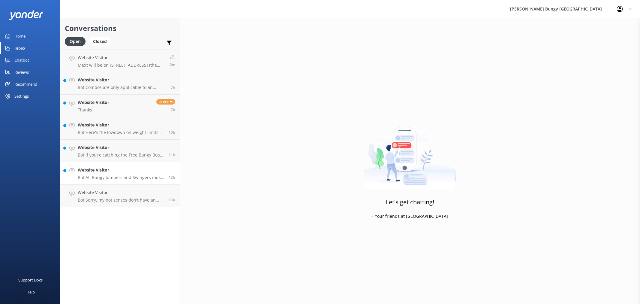
click at [141, 167] on h4 "Website Visitor" at bounding box center [121, 170] width 86 height 7
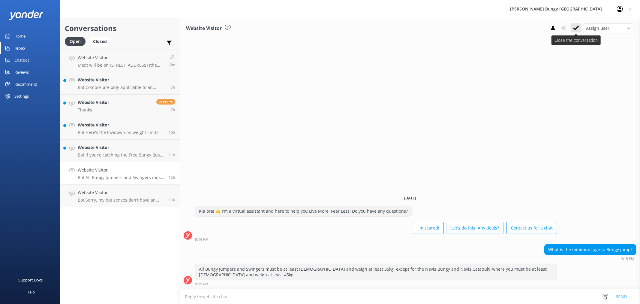
click at [577, 28] on use at bounding box center [576, 28] width 6 height 5
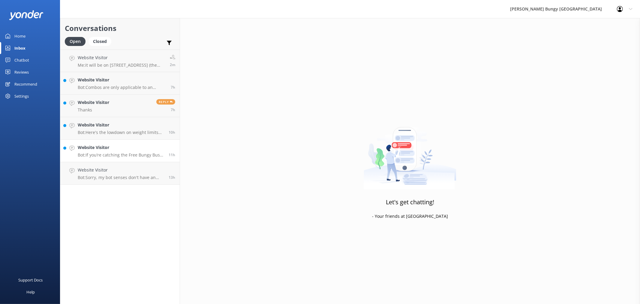
click at [157, 149] on h4 "Website Visitor" at bounding box center [121, 147] width 86 height 7
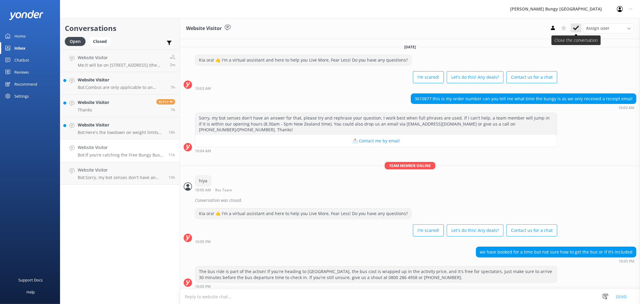
click at [574, 29] on icon at bounding box center [576, 28] width 6 height 6
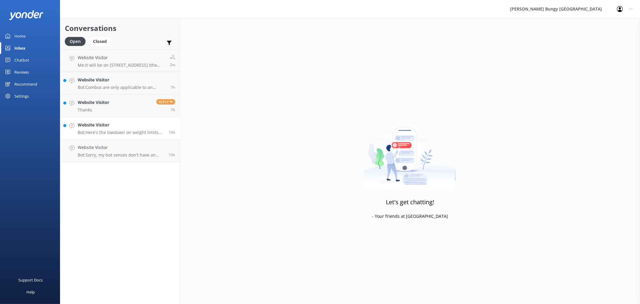
click at [144, 125] on h4 "Website Visitor" at bounding box center [121, 125] width 86 height 7
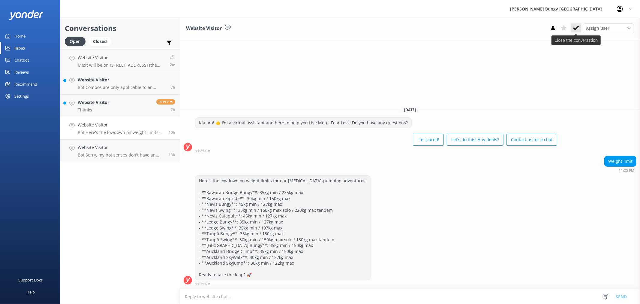
click at [572, 23] on button at bounding box center [576, 27] width 11 height 9
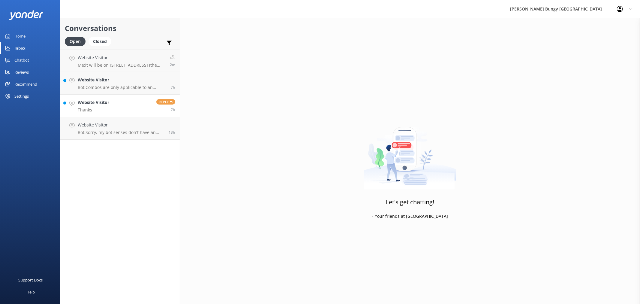
click at [118, 101] on link "Website Visitor Thanks Reply 7h" at bounding box center [119, 106] width 119 height 23
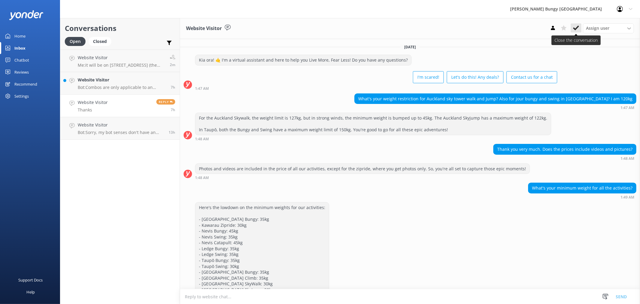
click at [575, 26] on icon at bounding box center [576, 28] width 6 height 6
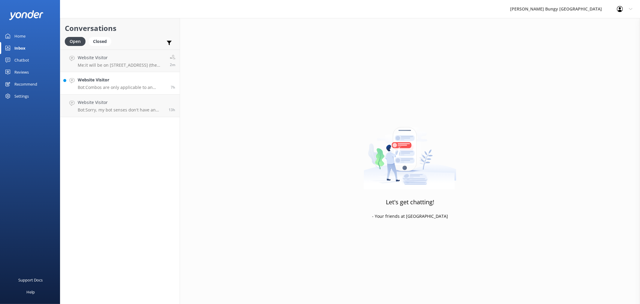
click at [130, 89] on p "Bot: Combos are only applicable to an individual and can't be shared between pe…" at bounding box center [122, 87] width 89 height 5
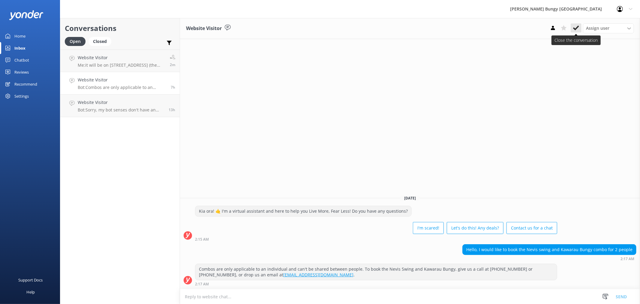
click at [577, 28] on use at bounding box center [576, 28] width 6 height 5
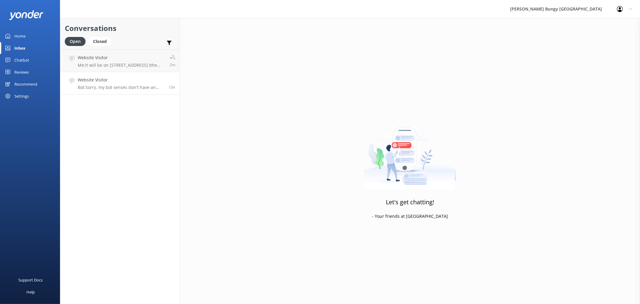
click at [139, 82] on h4 "Website Visitor" at bounding box center [121, 80] width 86 height 7
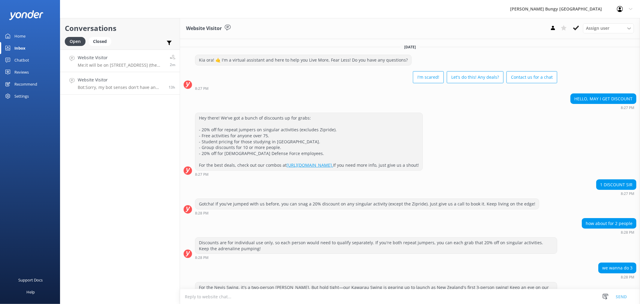
click at [148, 55] on h4 "Website Visitor" at bounding box center [122, 57] width 88 height 7
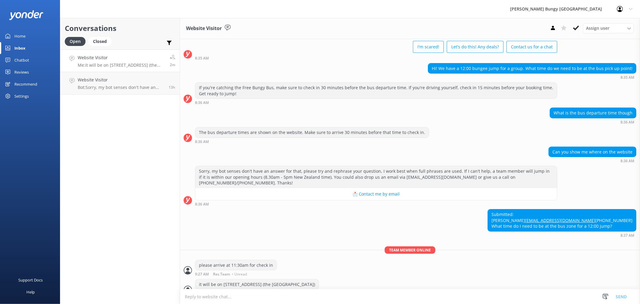
scroll to position [46, 0]
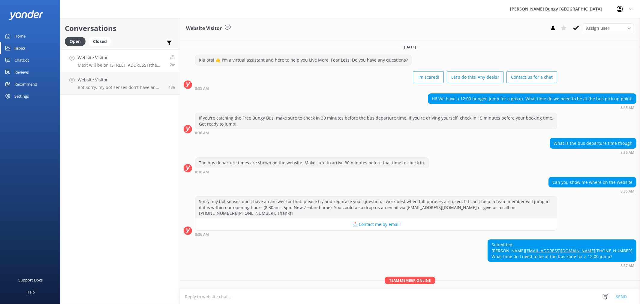
scroll to position [46, 0]
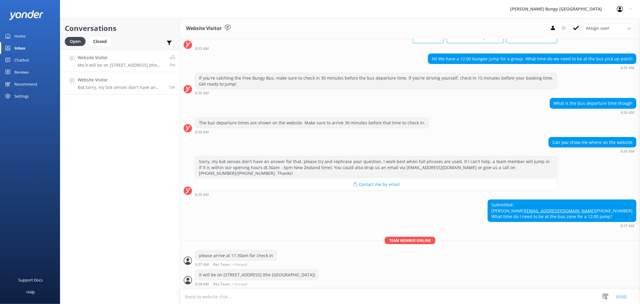
click at [122, 77] on h4 "Website Visitor" at bounding box center [121, 80] width 86 height 7
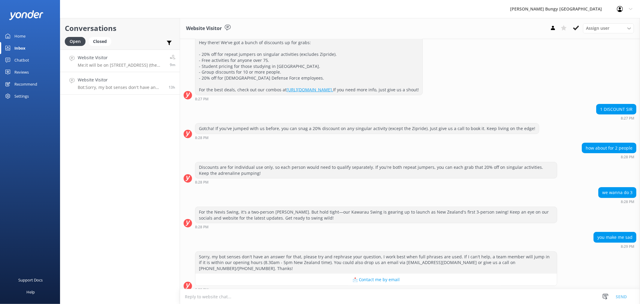
click at [124, 56] on h4 "Website Visitor" at bounding box center [122, 57] width 88 height 7
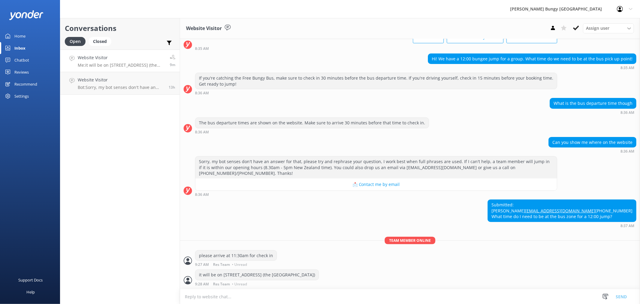
scroll to position [46, 0]
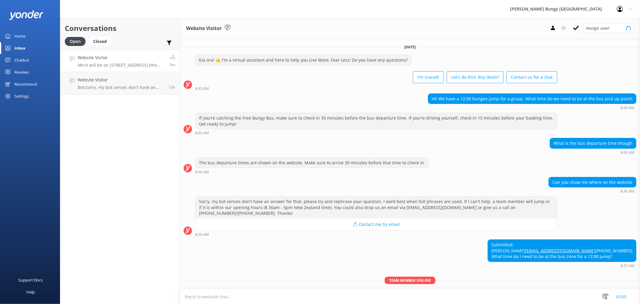
scroll to position [46, 0]
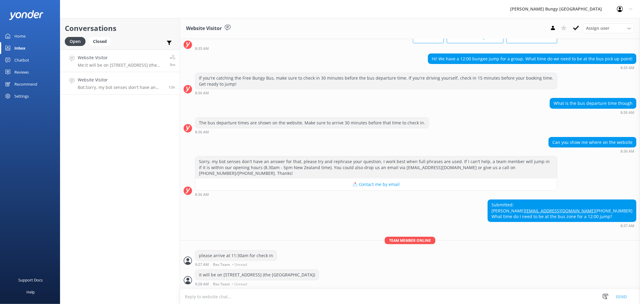
click at [155, 81] on h4 "Website Visitor" at bounding box center [121, 80] width 86 height 7
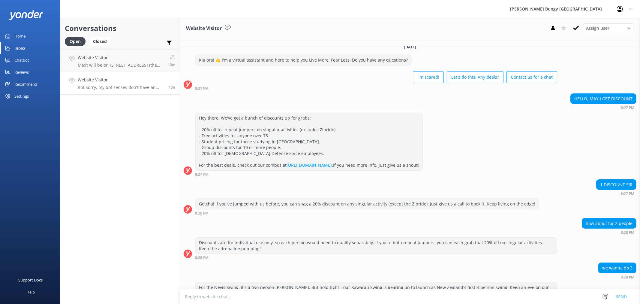
click at [143, 79] on h4 "Website Visitor" at bounding box center [121, 80] width 86 height 7
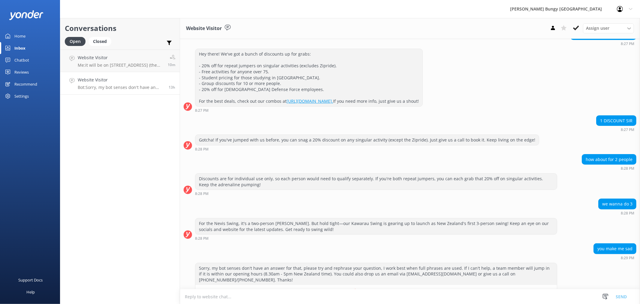
scroll to position [75, 0]
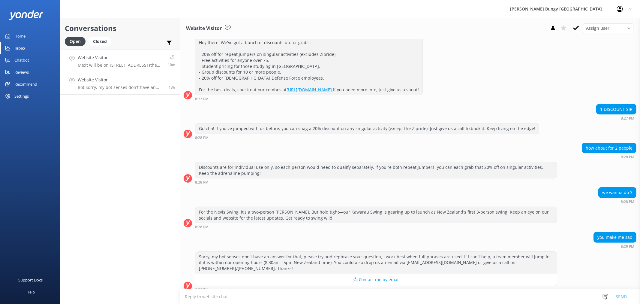
click at [143, 51] on link "Website Visitor Me: it will be on 25 Shotover Street (the Station Building) 10m" at bounding box center [119, 61] width 119 height 23
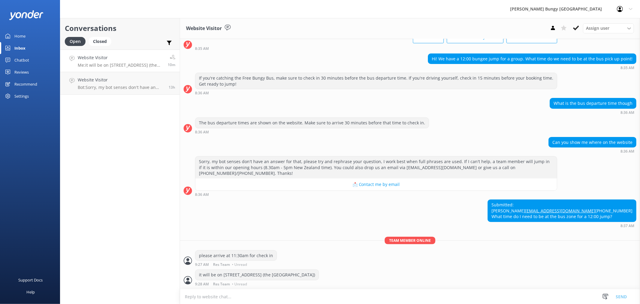
scroll to position [46, 0]
click at [140, 76] on link "Website Visitor Bot: Sorry, my bot senses don't have an answer for that, please…" at bounding box center [119, 83] width 119 height 23
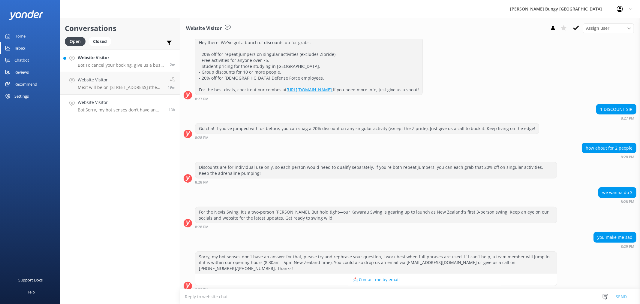
click at [101, 58] on h4 "Website Visitor" at bounding box center [122, 57] width 88 height 7
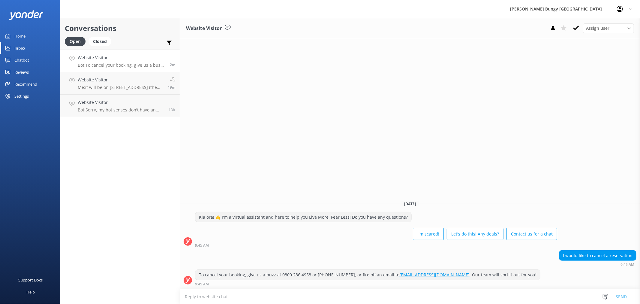
click at [478, 294] on textarea at bounding box center [410, 296] width 460 height 15
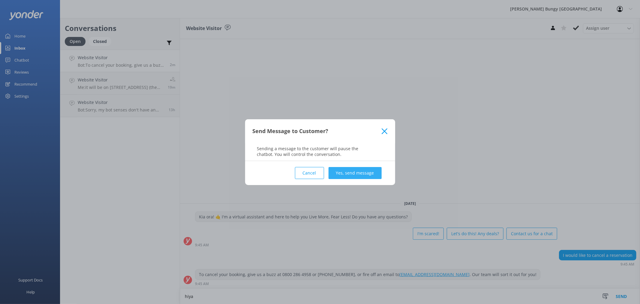
type textarea "hiya"
click at [362, 173] on button "Yes, send message" at bounding box center [355, 173] width 53 height 12
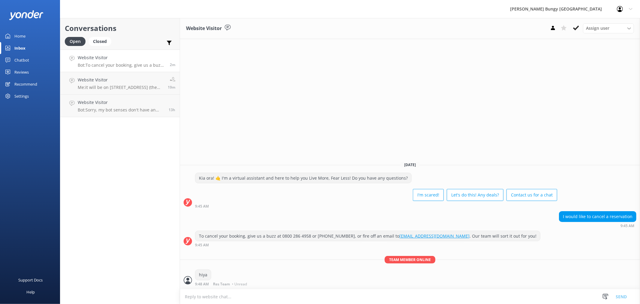
click at [299, 295] on textarea at bounding box center [410, 296] width 460 height 15
type textarea "can we grab your booking id?"
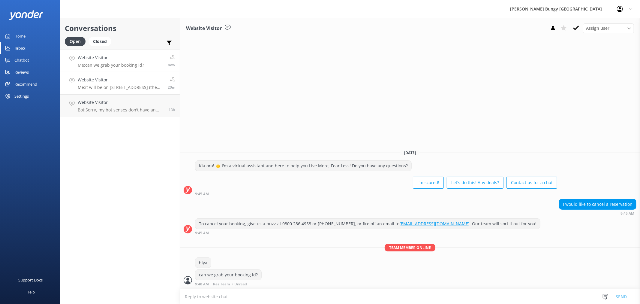
click at [100, 89] on p "Me: it will be on [STREET_ADDRESS] (the [GEOGRAPHIC_DATA])" at bounding box center [121, 87] width 86 height 5
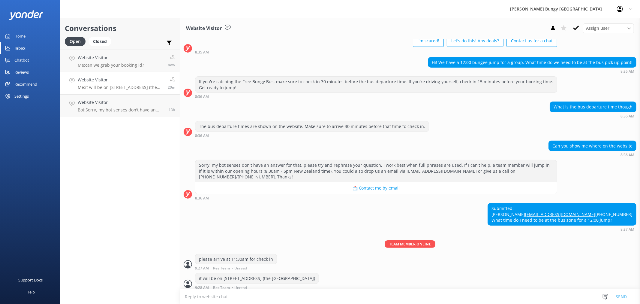
scroll to position [46, 0]
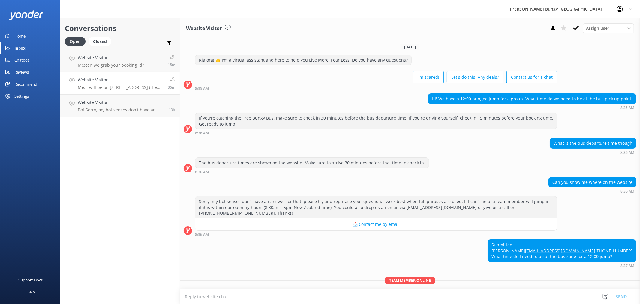
scroll to position [46, 0]
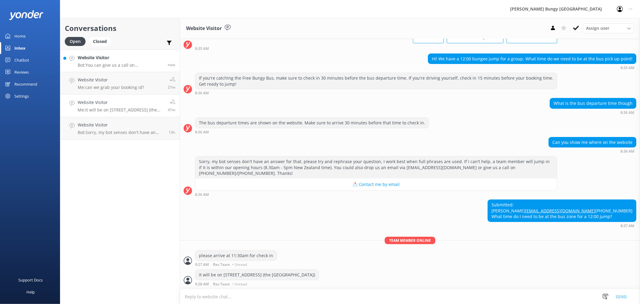
click at [98, 52] on link "Website Visitor Bot: You can give us a call on [PHONE_NUMBER] or [PHONE_NUMBER]…" at bounding box center [119, 61] width 119 height 23
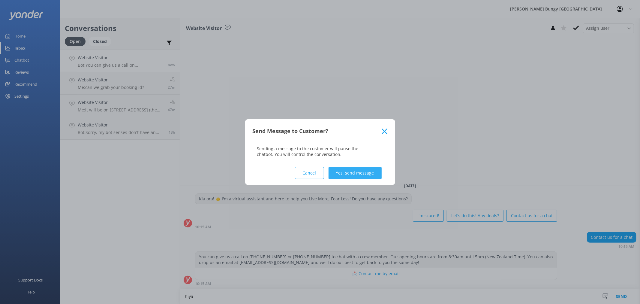
type textarea "hiya"
click at [363, 176] on button "Yes, send message" at bounding box center [355, 173] width 53 height 12
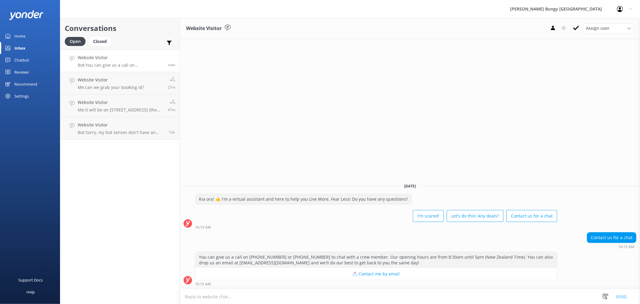
click at [311, 295] on textarea at bounding box center [410, 296] width 460 height 15
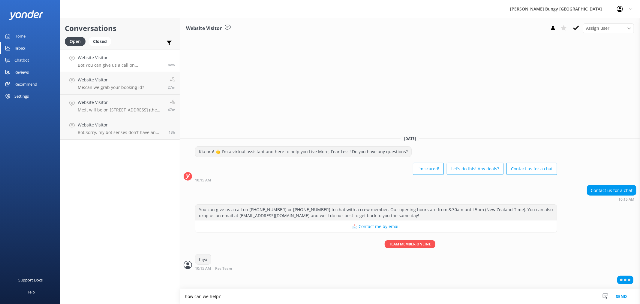
type textarea "how can we help?"
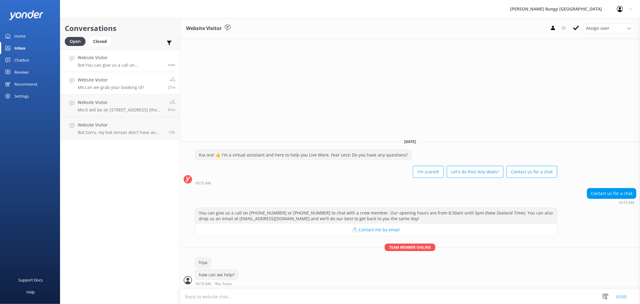
click at [134, 91] on link "Website Visitor Me: can we grab your booking id? 27m" at bounding box center [119, 83] width 119 height 23
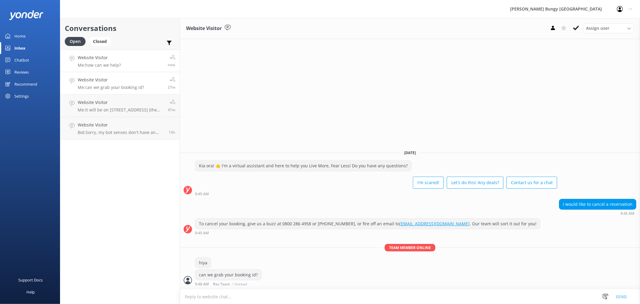
click at [149, 55] on link "Website Visitor Me: how can we help? now" at bounding box center [119, 61] width 119 height 23
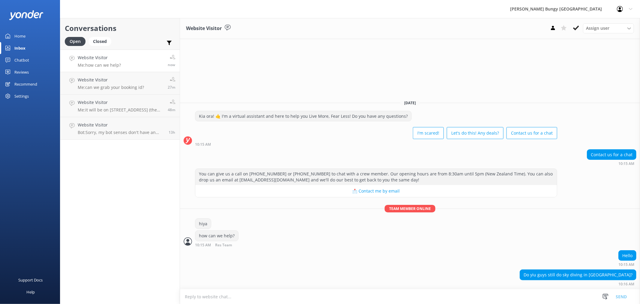
click at [296, 297] on textarea at bounding box center [410, 296] width 460 height 15
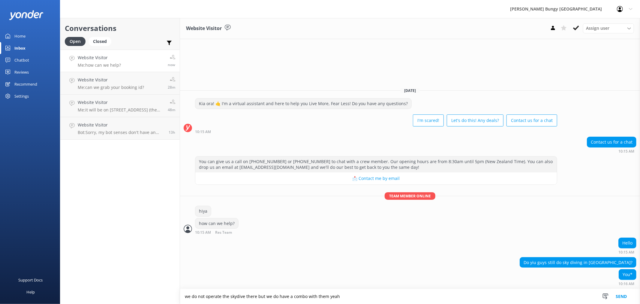
type textarea "we do not operate the skydive there but we do have a combo with them yeah"
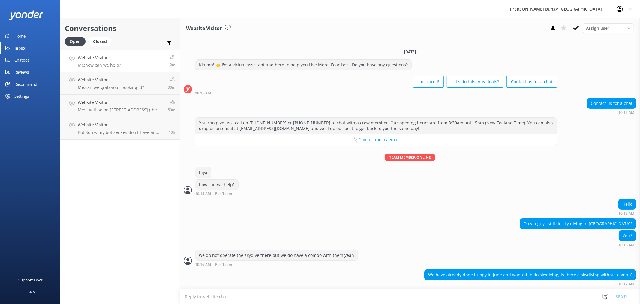
click at [328, 294] on textarea at bounding box center [410, 296] width 460 height 15
paste textarea "[URL][DOMAIN_NAME]"
type textarea "[URL][DOMAIN_NAME]"
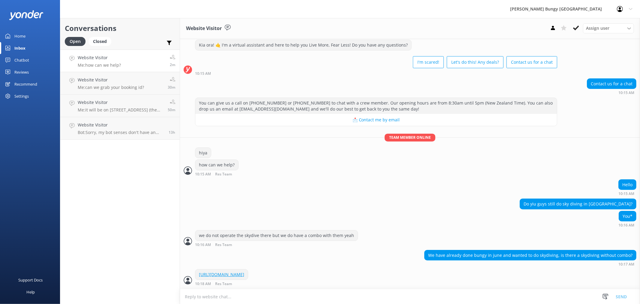
click at [144, 232] on div "Conversations Open Closed Important Assigned to me Unassigned Website Visitor M…" at bounding box center [120, 161] width 120 height 286
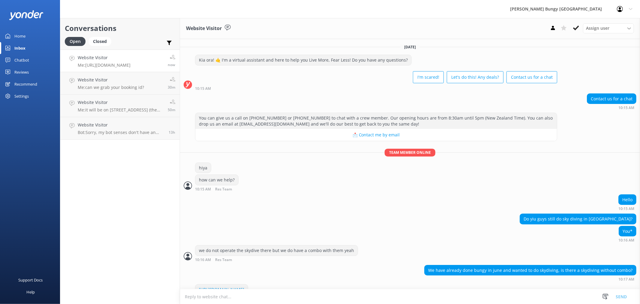
scroll to position [15, 0]
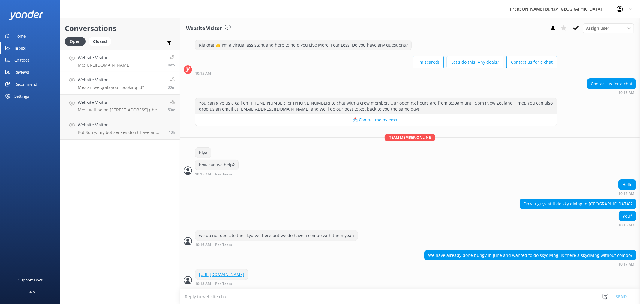
click at [116, 91] on link "Website Visitor Me: can we grab your booking id? 30m" at bounding box center [119, 83] width 119 height 23
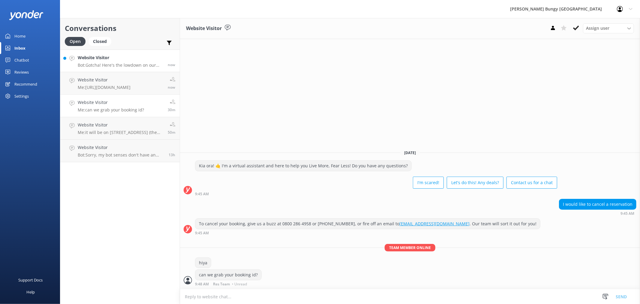
click at [129, 67] on p "Bot: Gotcha! Here's the lowdown on our opening hours: - **Queenstown Reservatio…" at bounding box center [121, 64] width 86 height 5
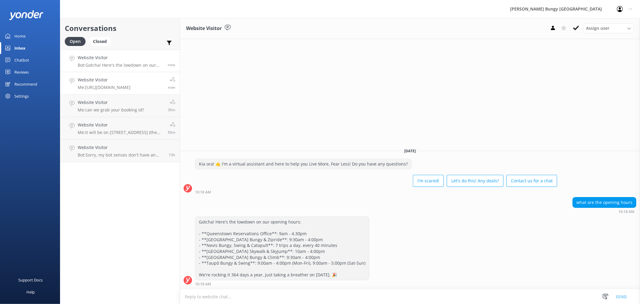
click at [129, 81] on h4 "Website Visitor" at bounding box center [104, 80] width 53 height 7
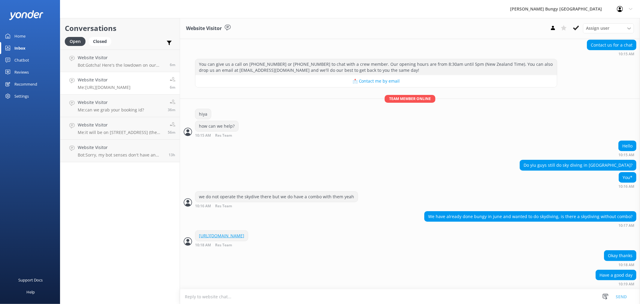
scroll to position [67, 0]
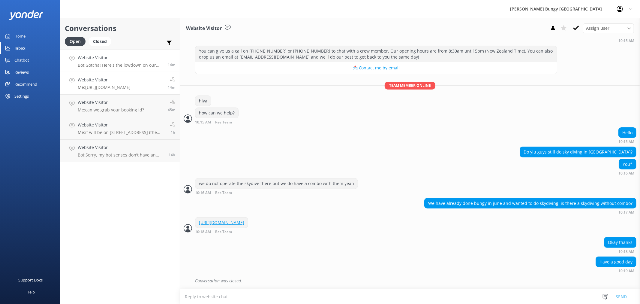
click at [125, 57] on h4 "Website Visitor" at bounding box center [121, 57] width 86 height 7
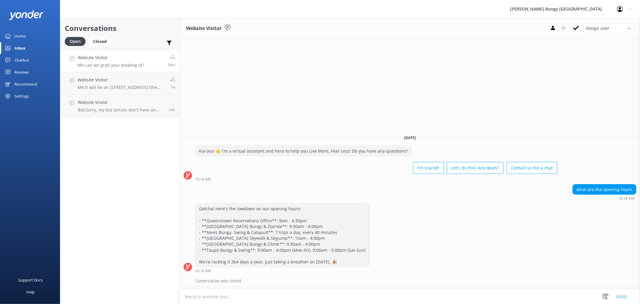
click at [107, 51] on link "Website Visitor Me: can we grab your booking id? 54m" at bounding box center [119, 61] width 119 height 23
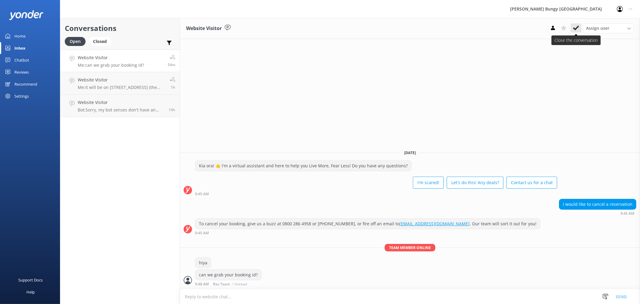
click at [575, 29] on use at bounding box center [576, 28] width 6 height 5
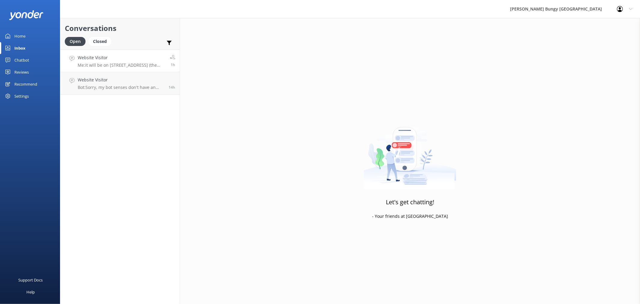
click at [117, 64] on p "Me: it will be on 25 Shotover Street (the Station Building)" at bounding box center [122, 64] width 88 height 5
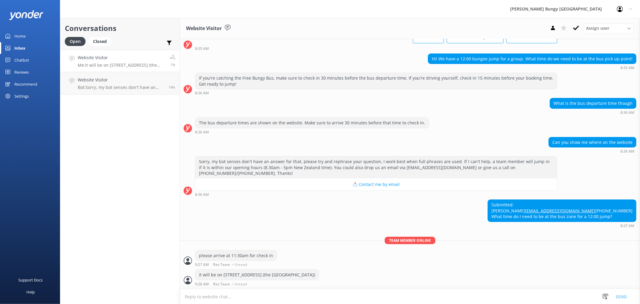
scroll to position [46, 0]
click at [104, 83] on div "Website Visitor Bot: Sorry, my bot senses don't have an answer for that, please…" at bounding box center [121, 83] width 86 height 13
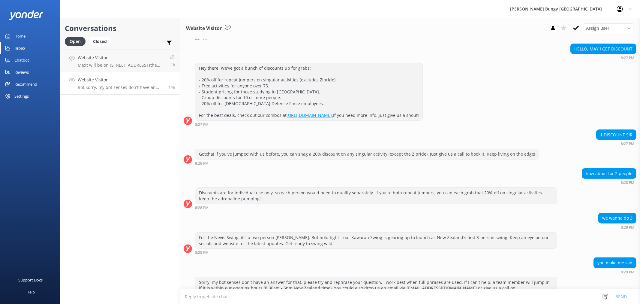
scroll to position [75, 0]
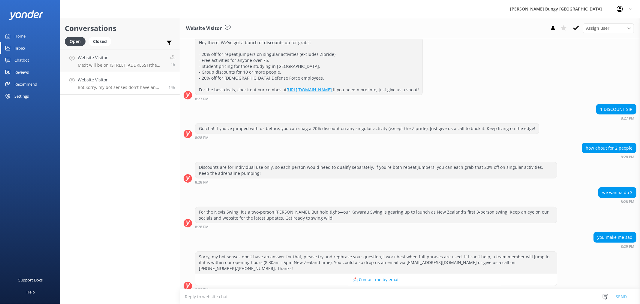
click at [581, 265] on div "Sorry, my bot senses don't have an answer for that, please try and rephrase you…" at bounding box center [410, 271] width 460 height 40
click at [136, 64] on p "Bot: You can book the Kawarau Zipride and the Taupō Swing online. Check out the…" at bounding box center [121, 64] width 86 height 5
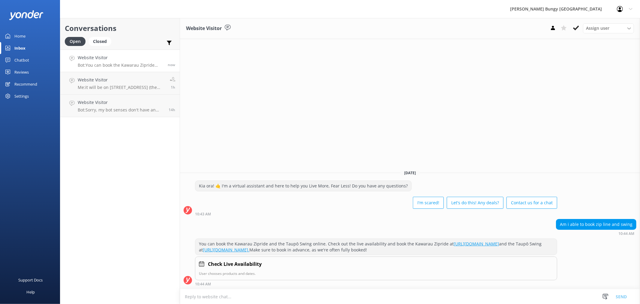
click at [405, 295] on textarea at bounding box center [410, 296] width 460 height 15
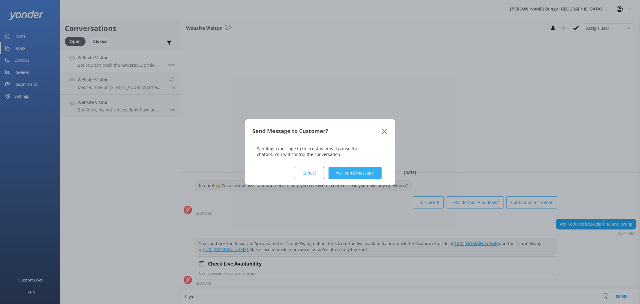
type textarea "hiya"
click at [364, 178] on button "Yes, send message" at bounding box center [355, 173] width 53 height 12
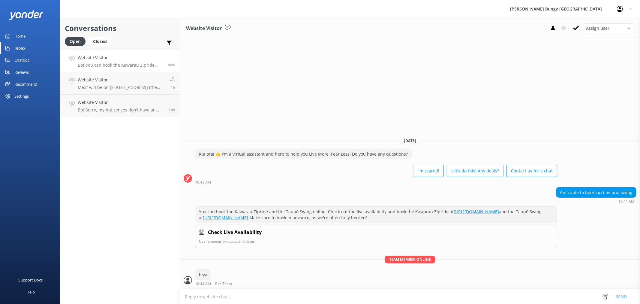
click at [328, 302] on textarea at bounding box center [410, 296] width 460 height 15
type textarea "we would make that over the chat"
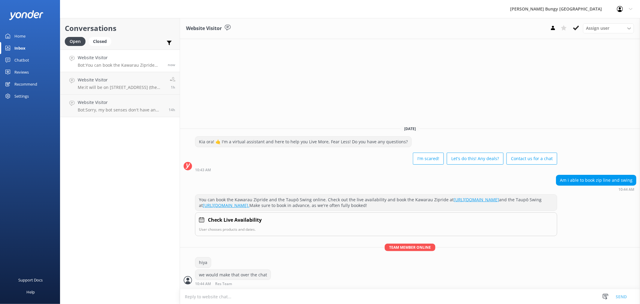
click at [275, 296] on textarea at bounding box center [410, 296] width 460 height 15
type textarea "whenever you have a date and time ready"
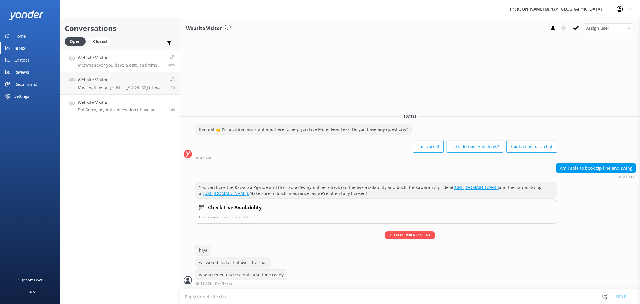
click at [101, 97] on link "Website Visitor Bot: Sorry, my bot senses don't have an answer for that, please…" at bounding box center [119, 106] width 119 height 23
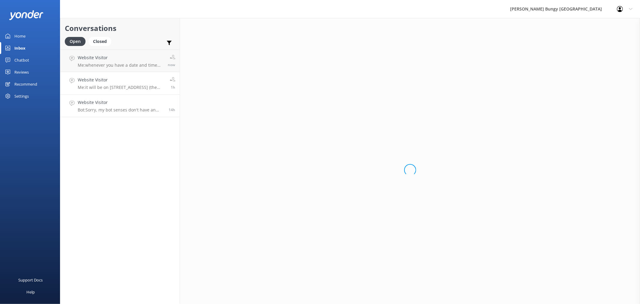
click at [103, 79] on h4 "Website Visitor" at bounding box center [122, 80] width 88 height 7
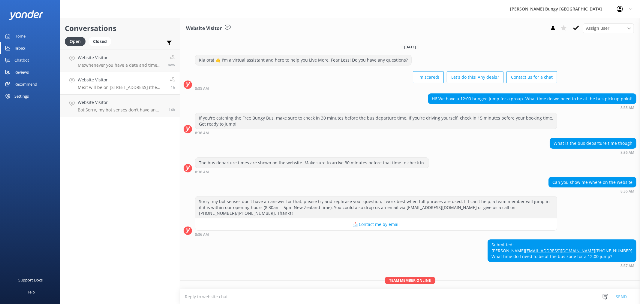
scroll to position [46, 0]
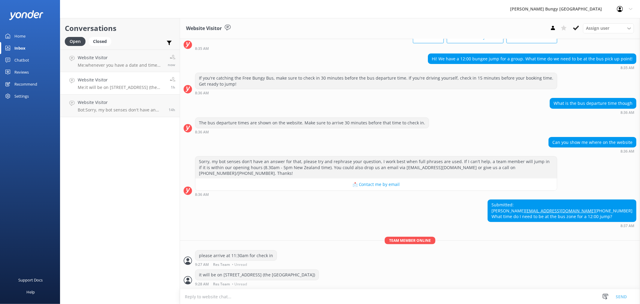
click at [116, 72] on link "Website Visitor Me: it will be on [STREET_ADDRESS] (the [GEOGRAPHIC_DATA]) 1h" at bounding box center [119, 83] width 119 height 23
click at [117, 64] on p "Me: whenever you have a date and time ready" at bounding box center [121, 64] width 86 height 5
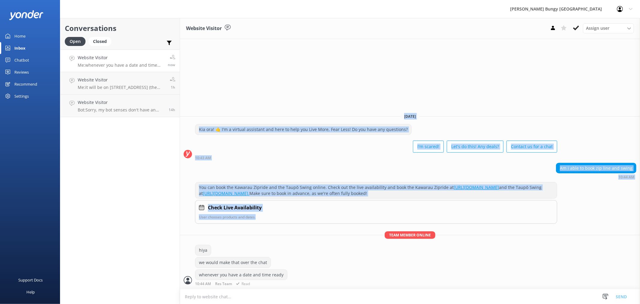
drag, startPoint x: 225, startPoint y: 109, endPoint x: 469, endPoint y: 221, distance: 267.9
click at [469, 221] on div "[DATE] Kia ora! 🤙 I'm a virtual assistant and here to help you Live More, Fear …" at bounding box center [410, 198] width 460 height 180
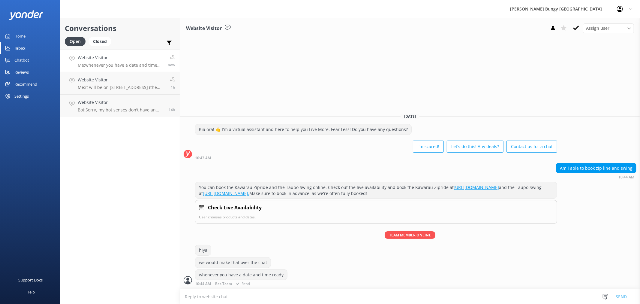
click at [482, 250] on div "hiya" at bounding box center [410, 251] width 460 height 12
click at [114, 84] on div "Website Visitor Me: it will be on [STREET_ADDRESS] (the [GEOGRAPHIC_DATA])" at bounding box center [122, 83] width 88 height 13
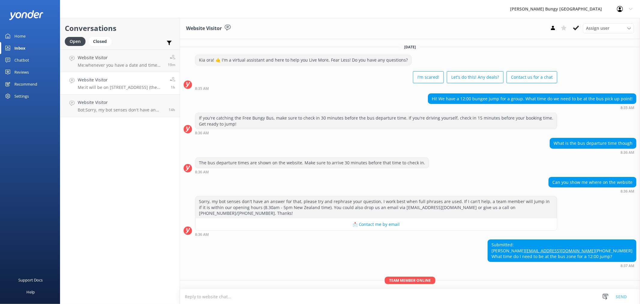
scroll to position [46, 0]
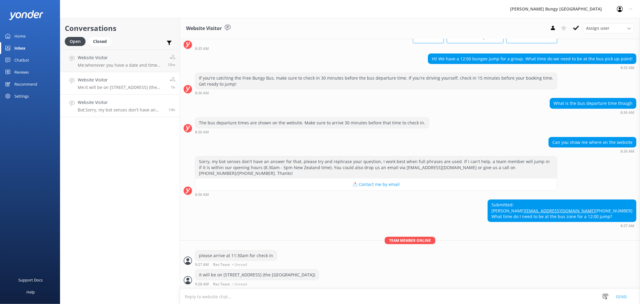
click at [129, 114] on link "Website Visitor Bot: Sorry, my bot senses don't have an answer for that, please…" at bounding box center [119, 106] width 119 height 23
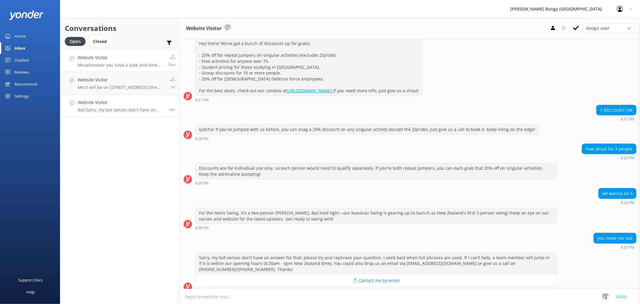
scroll to position [75, 0]
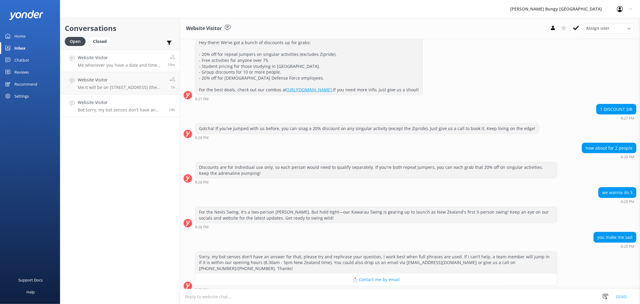
click at [118, 62] on p "Me: whenever you have a date and time ready" at bounding box center [121, 64] width 86 height 5
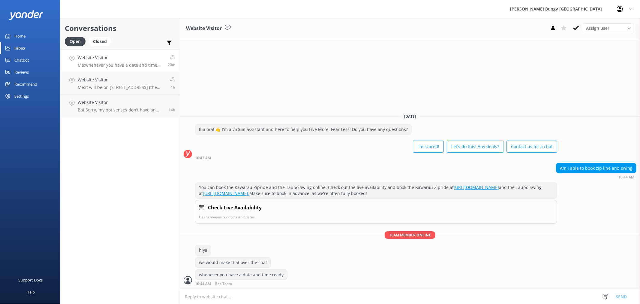
click at [46, 229] on div "Support Docs Help" at bounding box center [30, 228] width 60 height 152
click at [131, 208] on div "Conversations Open Closed Important Assigned to me Unassigned Website Visitor M…" at bounding box center [120, 161] width 120 height 286
click at [103, 84] on div "Website Visitor Me: it will be on 25 Shotover Street (the Station Building)" at bounding box center [122, 83] width 88 height 13
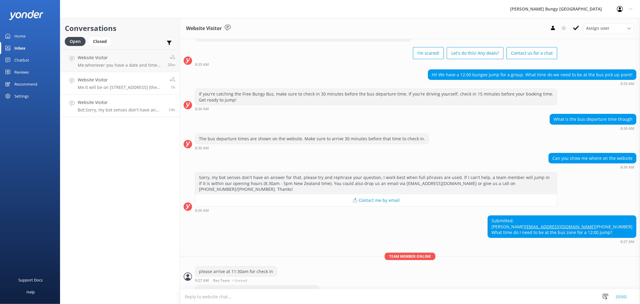
scroll to position [46, 0]
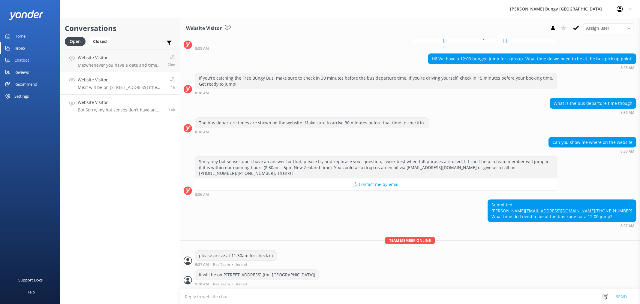
click at [98, 103] on h4 "Website Visitor" at bounding box center [121, 102] width 86 height 7
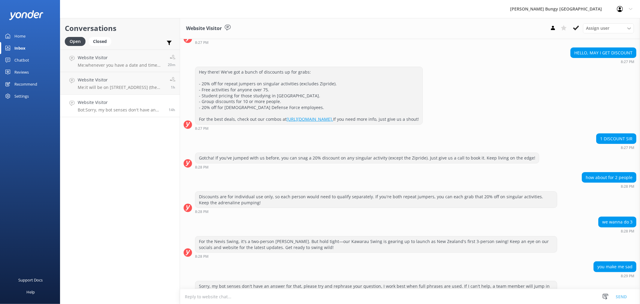
scroll to position [75, 0]
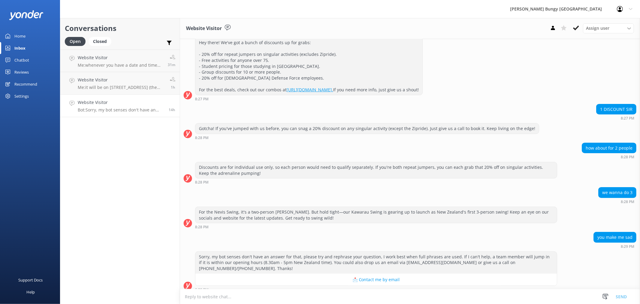
click at [108, 229] on div "Conversations Open Closed Important Assigned to me Unassigned Website Visitor M…" at bounding box center [120, 161] width 120 height 286
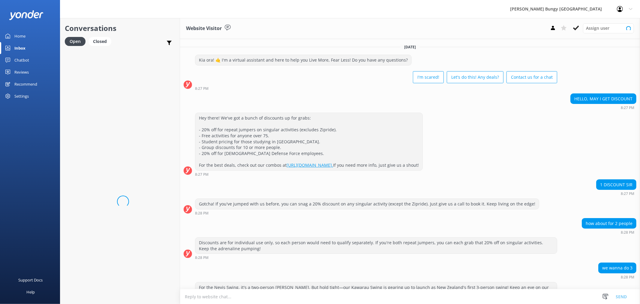
scroll to position [75, 0]
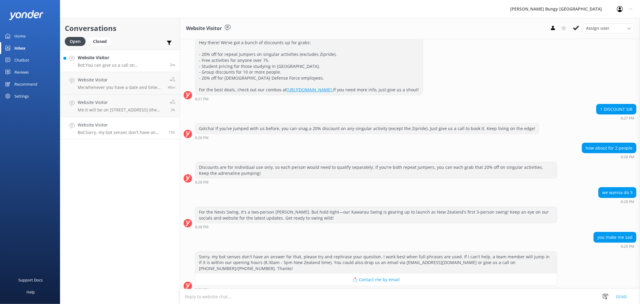
click at [121, 65] on p "Bot: You can give us a call on [PHONE_NUMBER] or [PHONE_NUMBER] to chat with a …" at bounding box center [122, 64] width 88 height 5
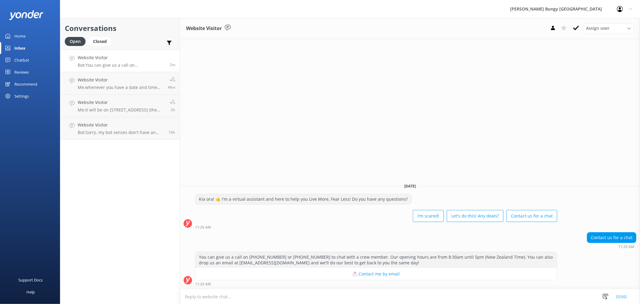
click at [296, 297] on textarea at bounding box center [410, 296] width 460 height 15
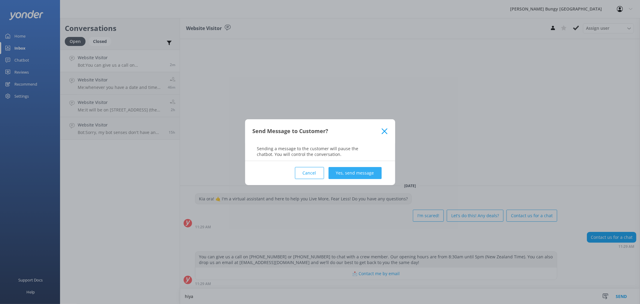
type textarea "hiya"
click at [350, 175] on button "Yes, send message" at bounding box center [355, 173] width 53 height 12
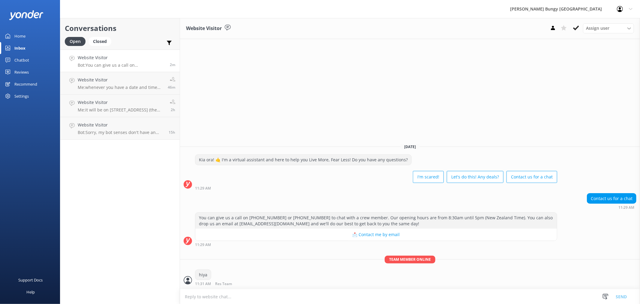
click at [327, 297] on textarea at bounding box center [410, 296] width 460 height 15
type textarea "how can we help?"
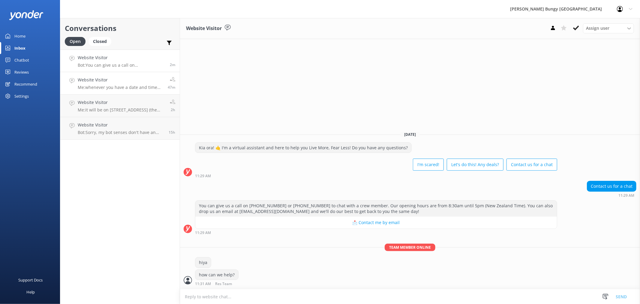
click at [106, 79] on h4 "Website Visitor" at bounding box center [121, 80] width 86 height 7
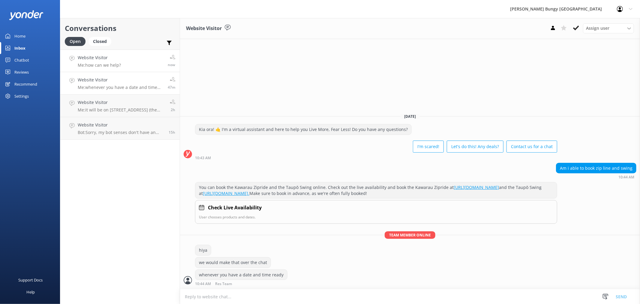
click at [158, 56] on link "Website Visitor Me: how can we help? now" at bounding box center [119, 61] width 119 height 23
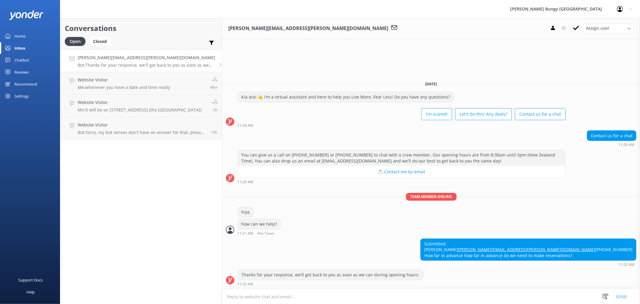
click at [360, 292] on textarea at bounding box center [431, 296] width 418 height 15
type textarea "="
type textarea "hiya"
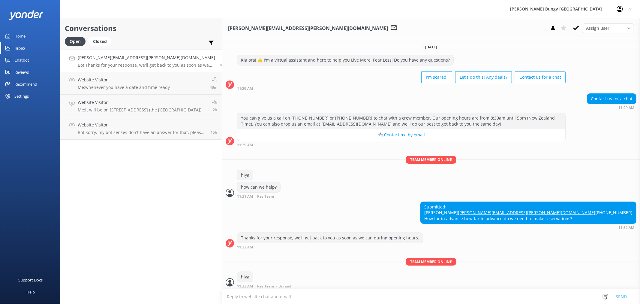
scroll to position [14, 0]
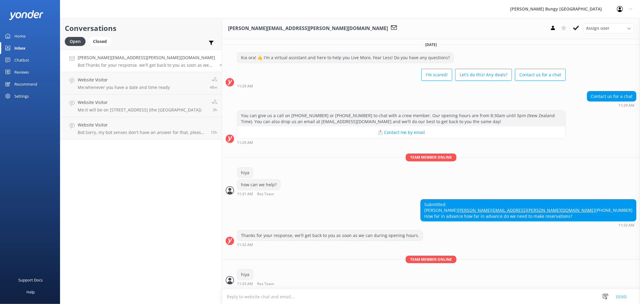
click at [301, 289] on textarea at bounding box center [431, 296] width 418 height 15
type textarea "we recommend booking in advance as space is subject to availability"
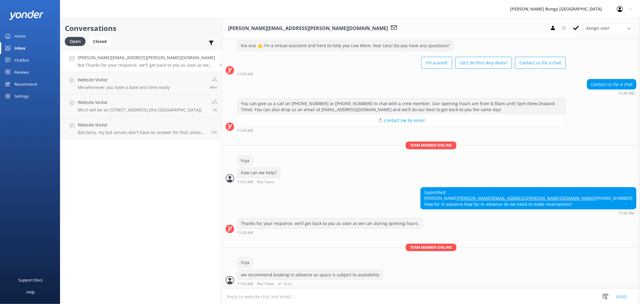
scroll to position [26, 0]
click at [261, 286] on div "Team member online hiya we recommend booking in advance as space is subject to …" at bounding box center [431, 265] width 418 height 45
click at [255, 293] on textarea at bounding box center [431, 296] width 418 height 15
type textarea "we don't have any guidelines around how far before"
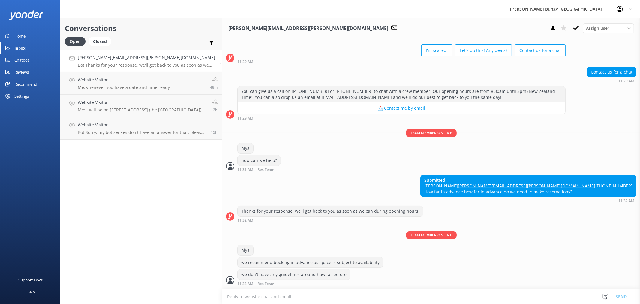
click at [265, 290] on textarea at bounding box center [431, 296] width 418 height 15
type textarea "we do take walk in bookings, just can't be guaranteed on the day"
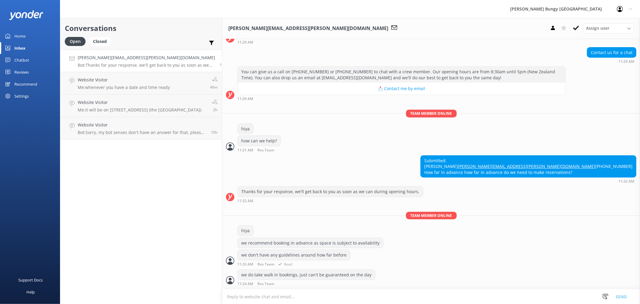
scroll to position [58, 0]
click at [95, 91] on link "Website Visitor Me: whenever you have a date and time ready 49m" at bounding box center [141, 83] width 162 height 23
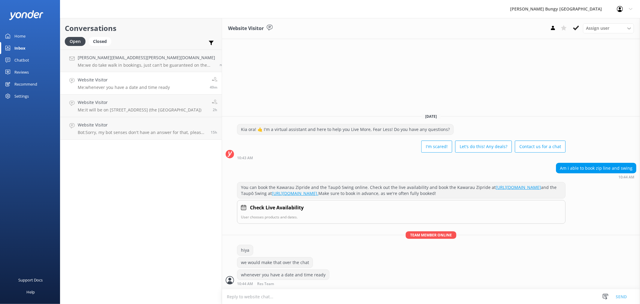
click at [127, 56] on h4 "[PERSON_NAME][EMAIL_ADDRESS][PERSON_NAME][DOMAIN_NAME]" at bounding box center [146, 57] width 137 height 7
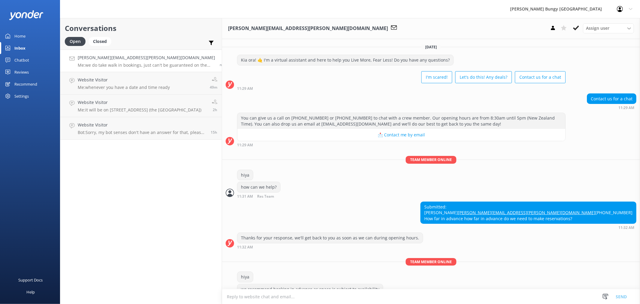
scroll to position [58, 0]
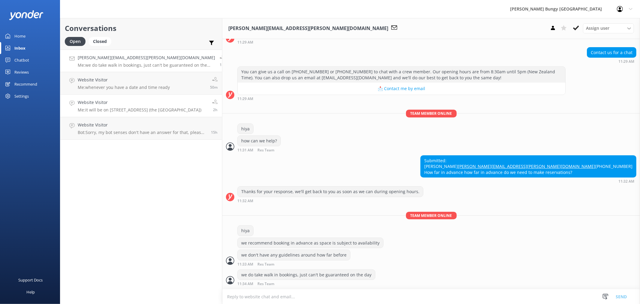
click at [144, 110] on p "Me: it will be on [STREET_ADDRESS] (the [GEOGRAPHIC_DATA])" at bounding box center [140, 109] width 124 height 5
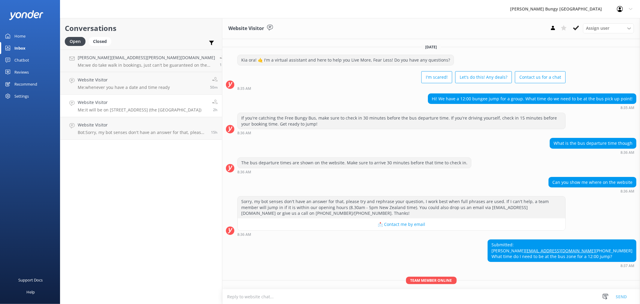
scroll to position [46, 0]
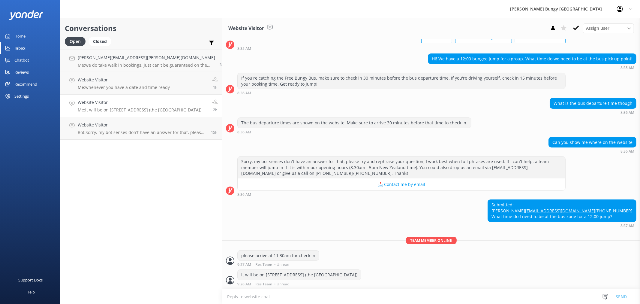
click at [152, 198] on div "Conversations Open Closed Important Assigned to me Unassigned [PERSON_NAME][EMA…" at bounding box center [141, 161] width 162 height 286
click at [128, 59] on h4 "[PERSON_NAME][EMAIL_ADDRESS][PERSON_NAME][DOMAIN_NAME]" at bounding box center [146, 57] width 137 height 7
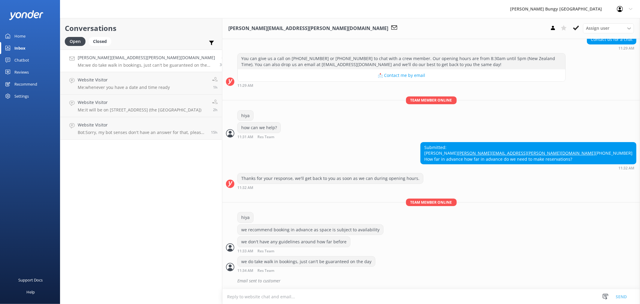
scroll to position [71, 0]
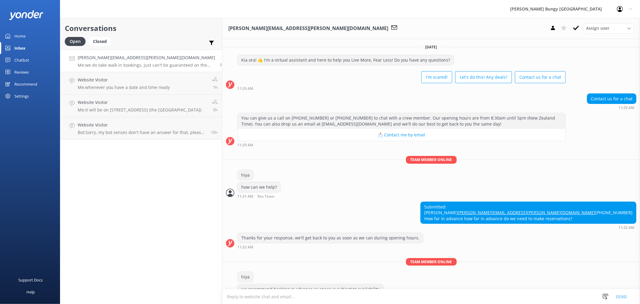
scroll to position [71, 0]
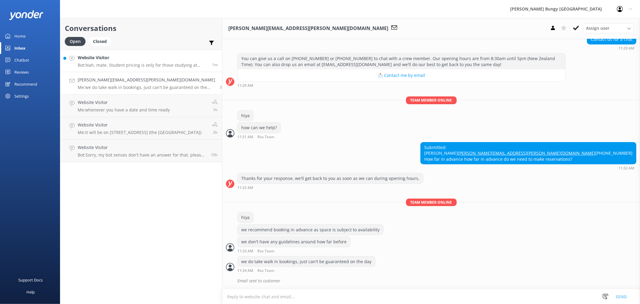
click at [115, 71] on link "Website Visitor Bot: Nah, mate. Student pricing is only for those studying at d…" at bounding box center [141, 61] width 162 height 23
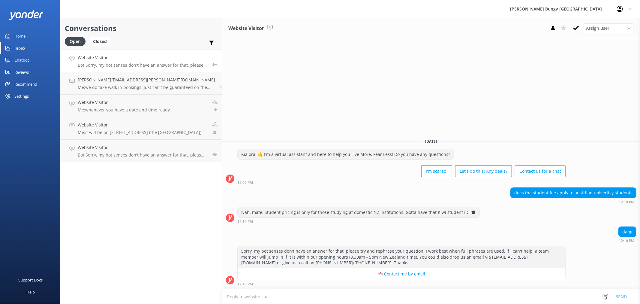
click at [340, 184] on div "12:09 PM" at bounding box center [401, 182] width 328 height 4
